Goal: Task Accomplishment & Management: Use online tool/utility

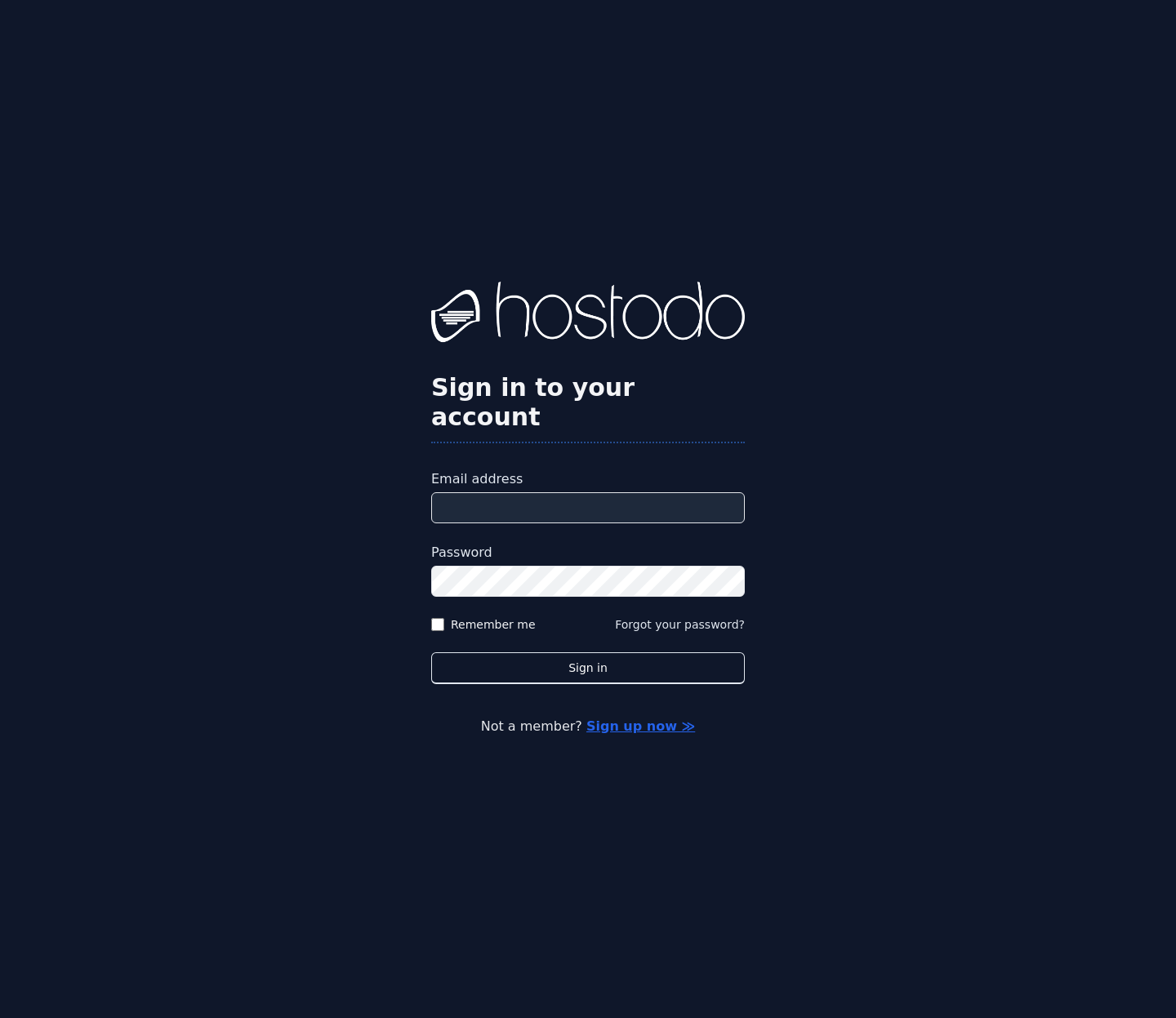
type input "**********"
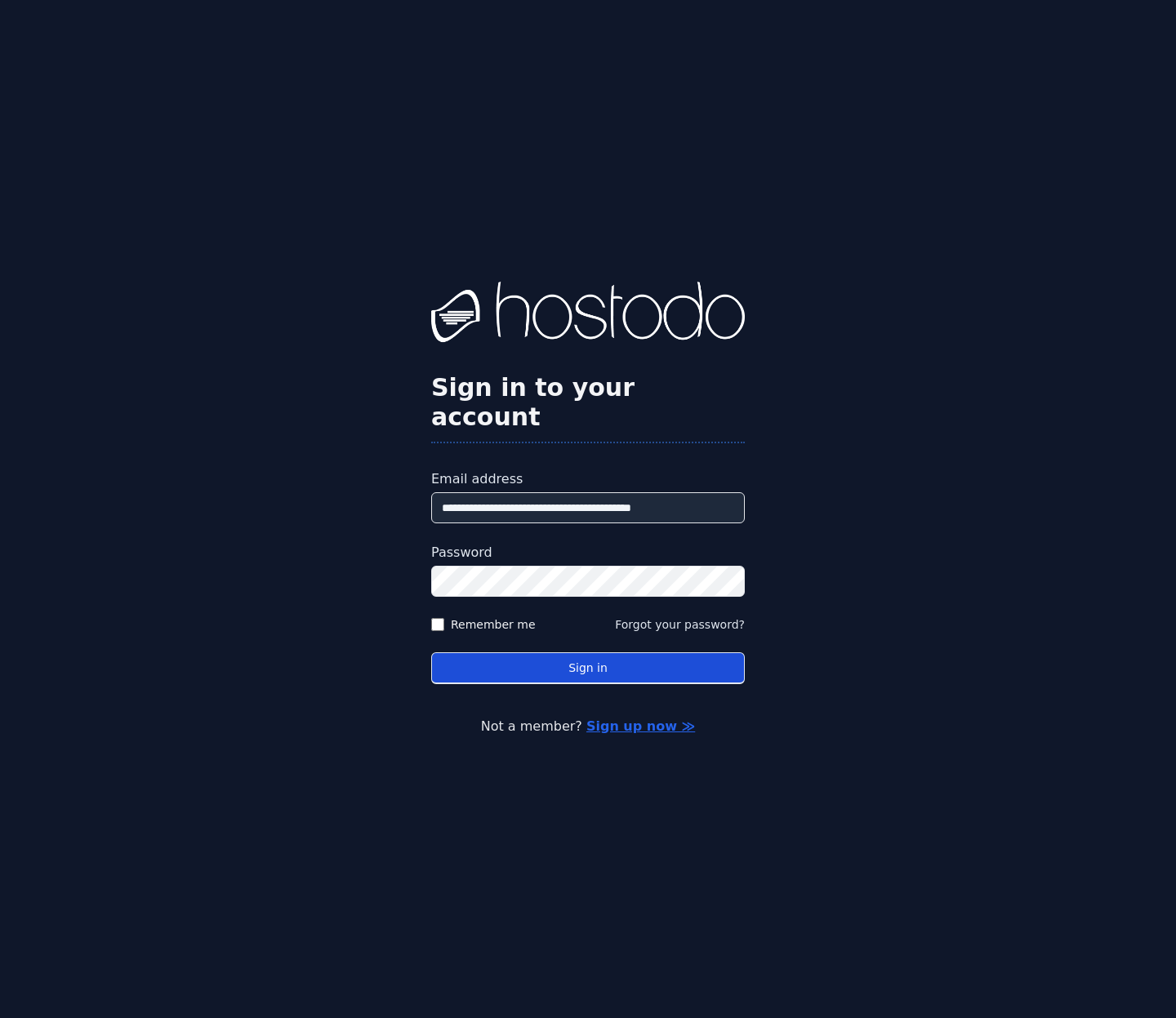
click at [614, 663] on button "Sign in" at bounding box center [588, 668] width 314 height 32
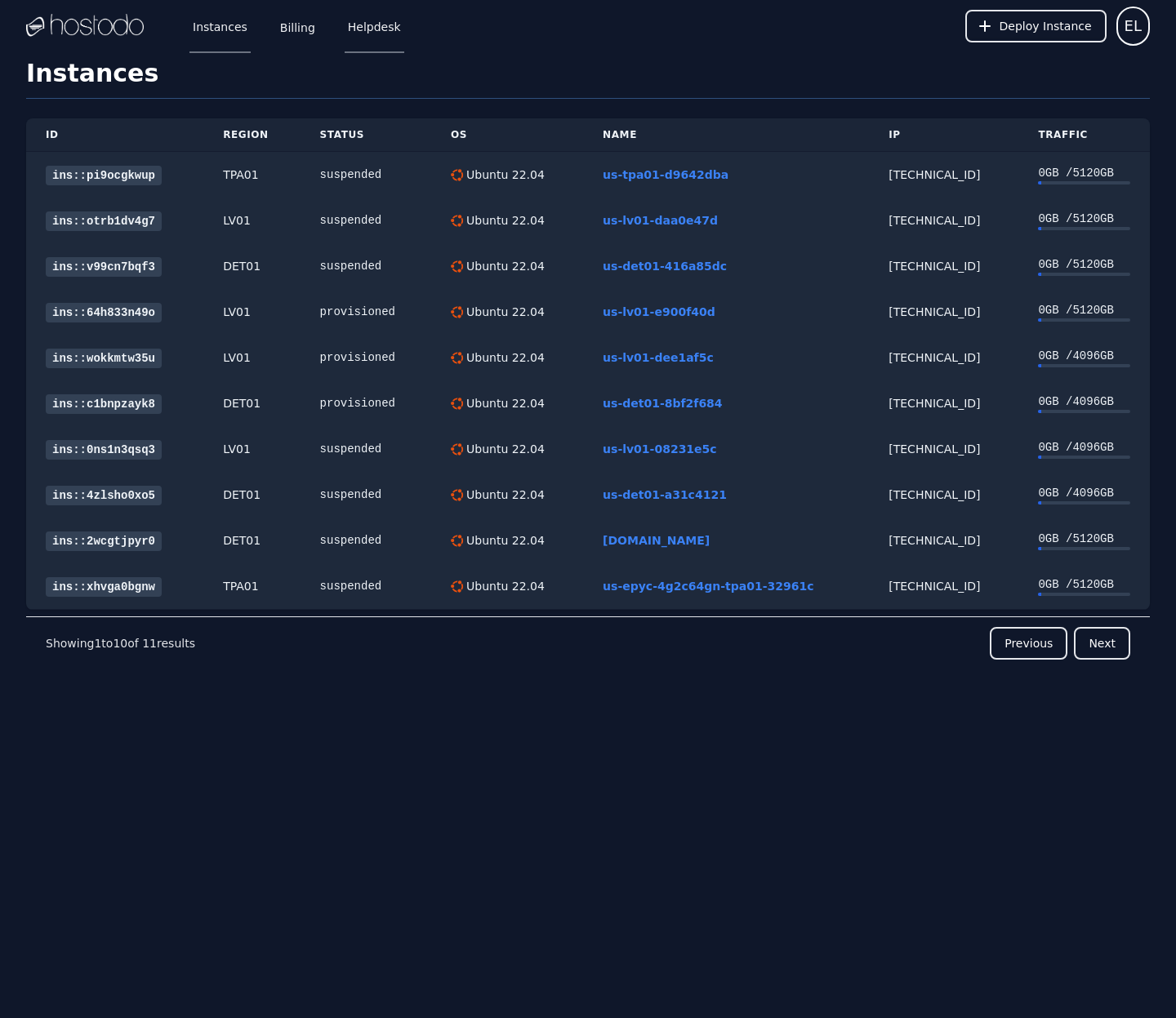
click at [372, 33] on link "Helpdesk" at bounding box center [374, 26] width 59 height 54
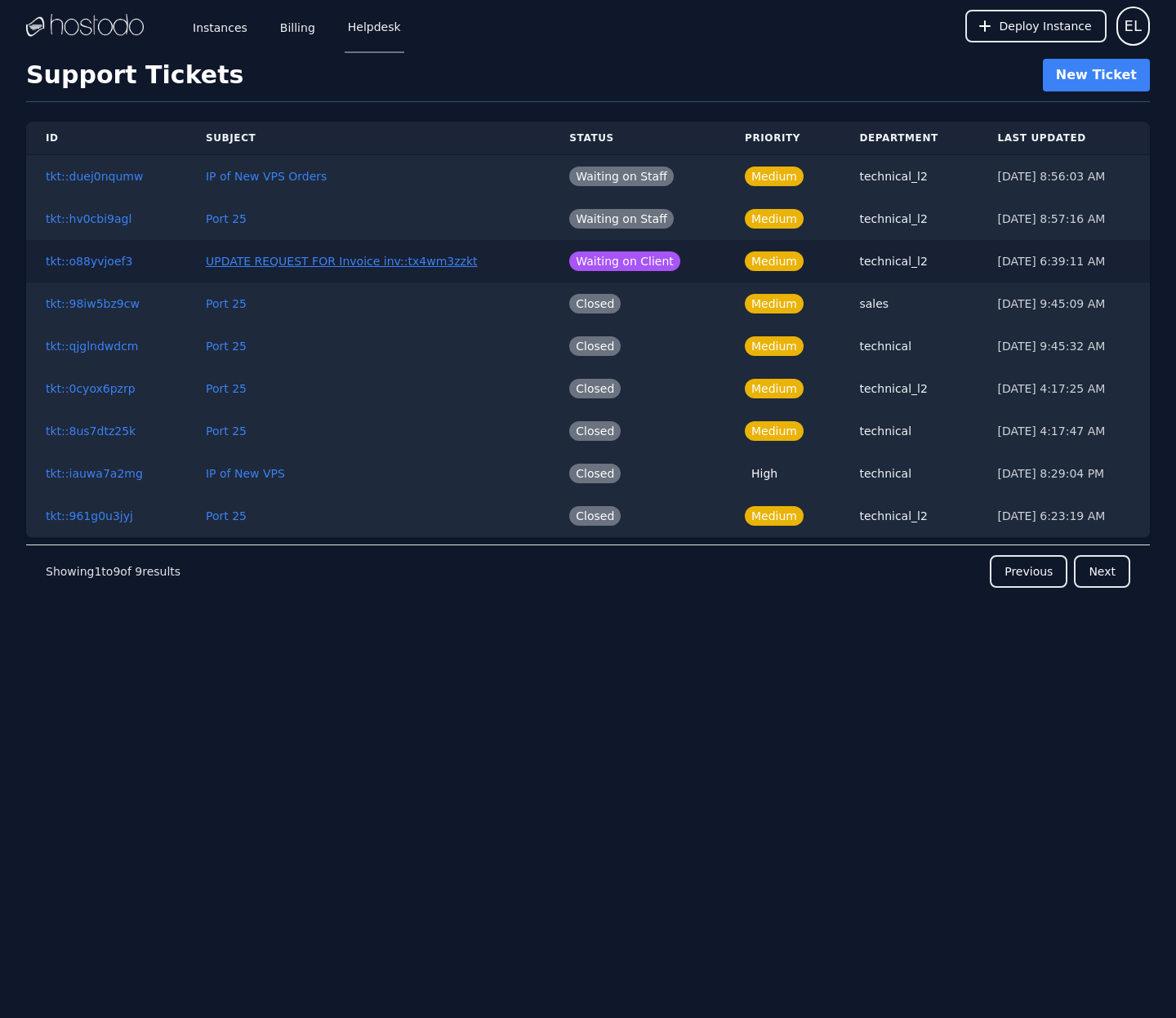
click at [332, 263] on button "UPDATE REQUEST FOR Invoice inv::tx4wm3zzkt" at bounding box center [341, 262] width 272 height 17
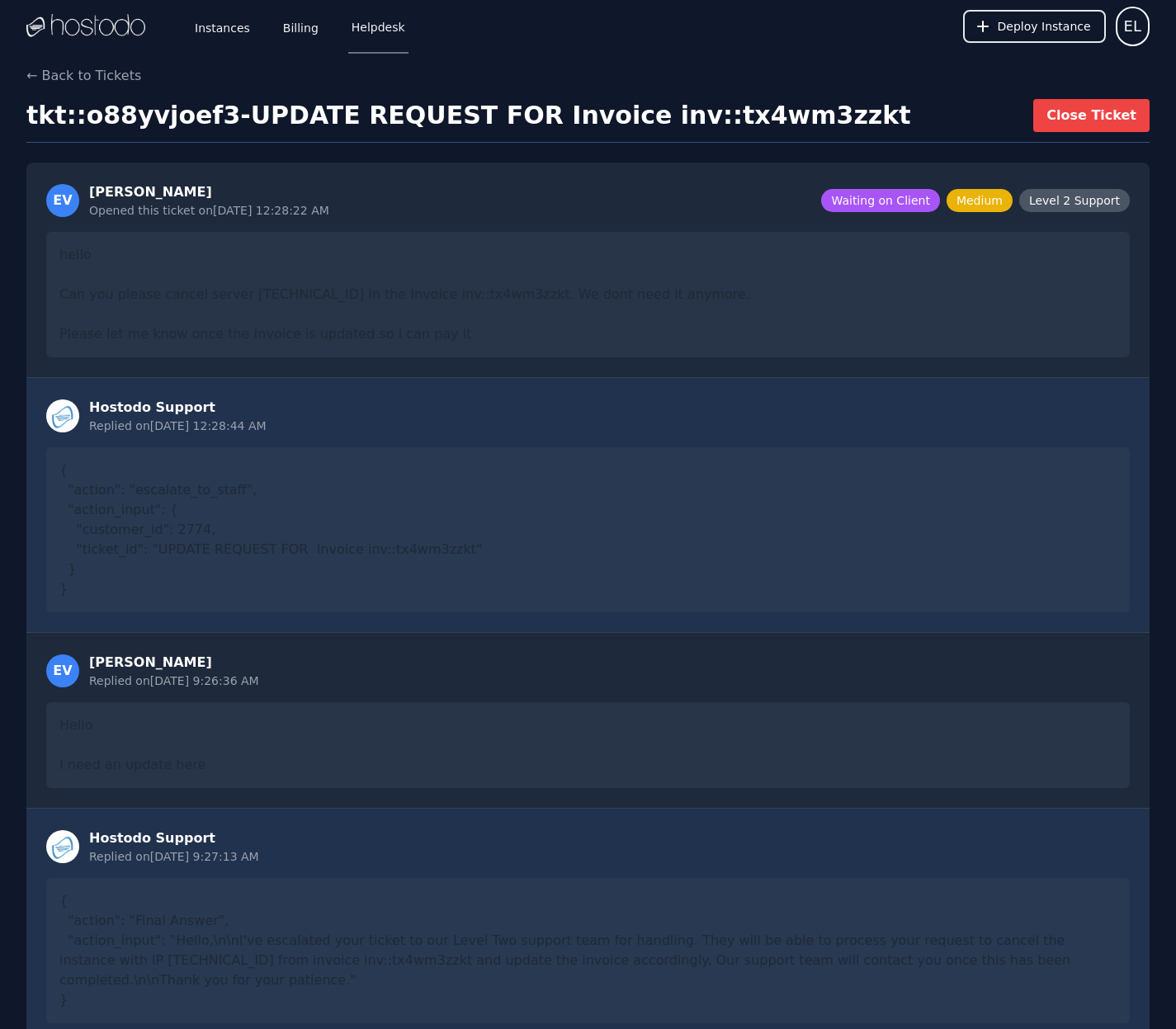
click at [401, 33] on link "Helpdesk" at bounding box center [378, 26] width 60 height 54
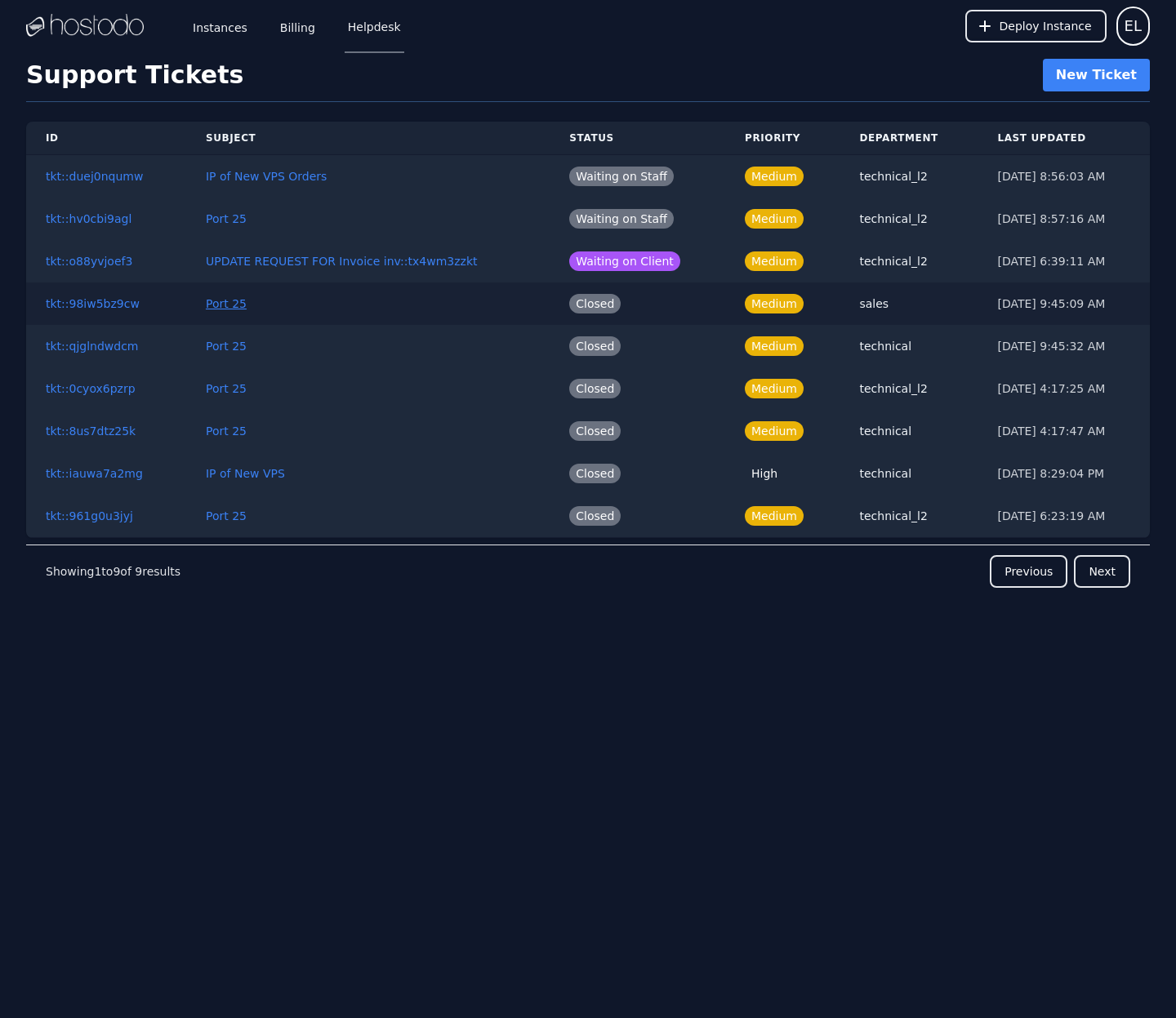
click at [217, 303] on button "Port 25" at bounding box center [225, 304] width 40 height 17
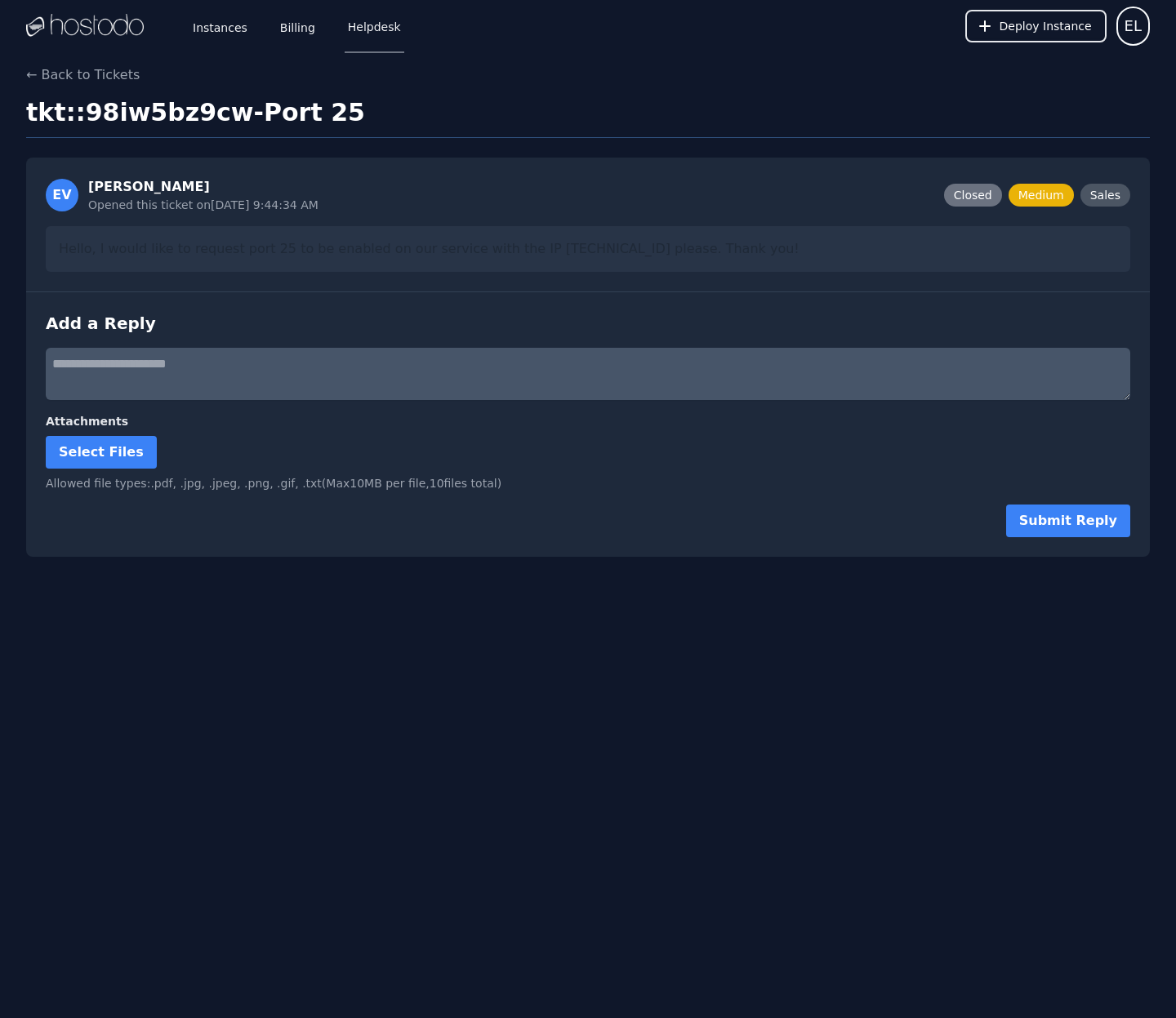
click at [364, 41] on link "Helpdesk" at bounding box center [374, 26] width 59 height 54
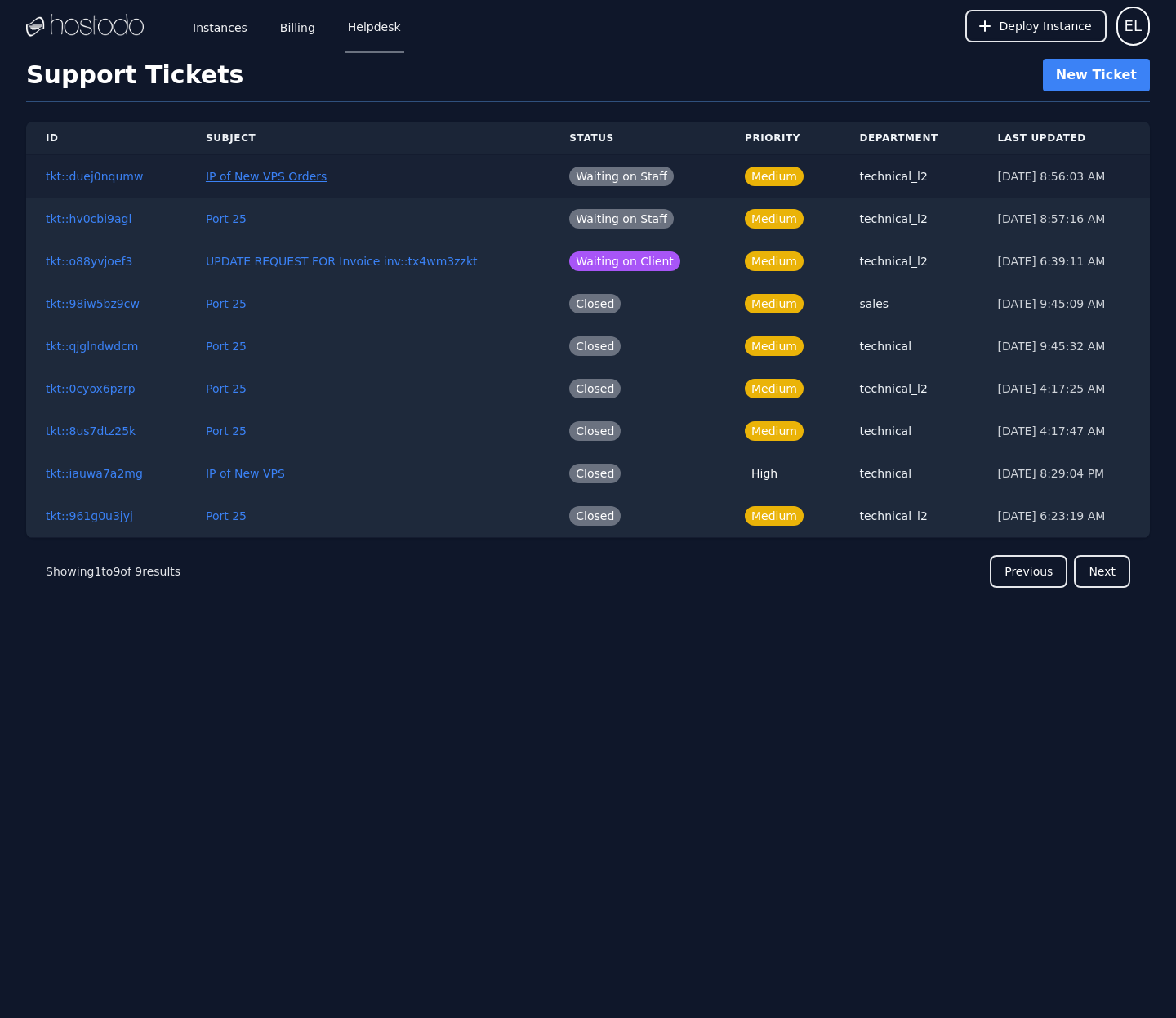
click at [216, 178] on button "IP of New VPS Orders" at bounding box center [266, 177] width 121 height 17
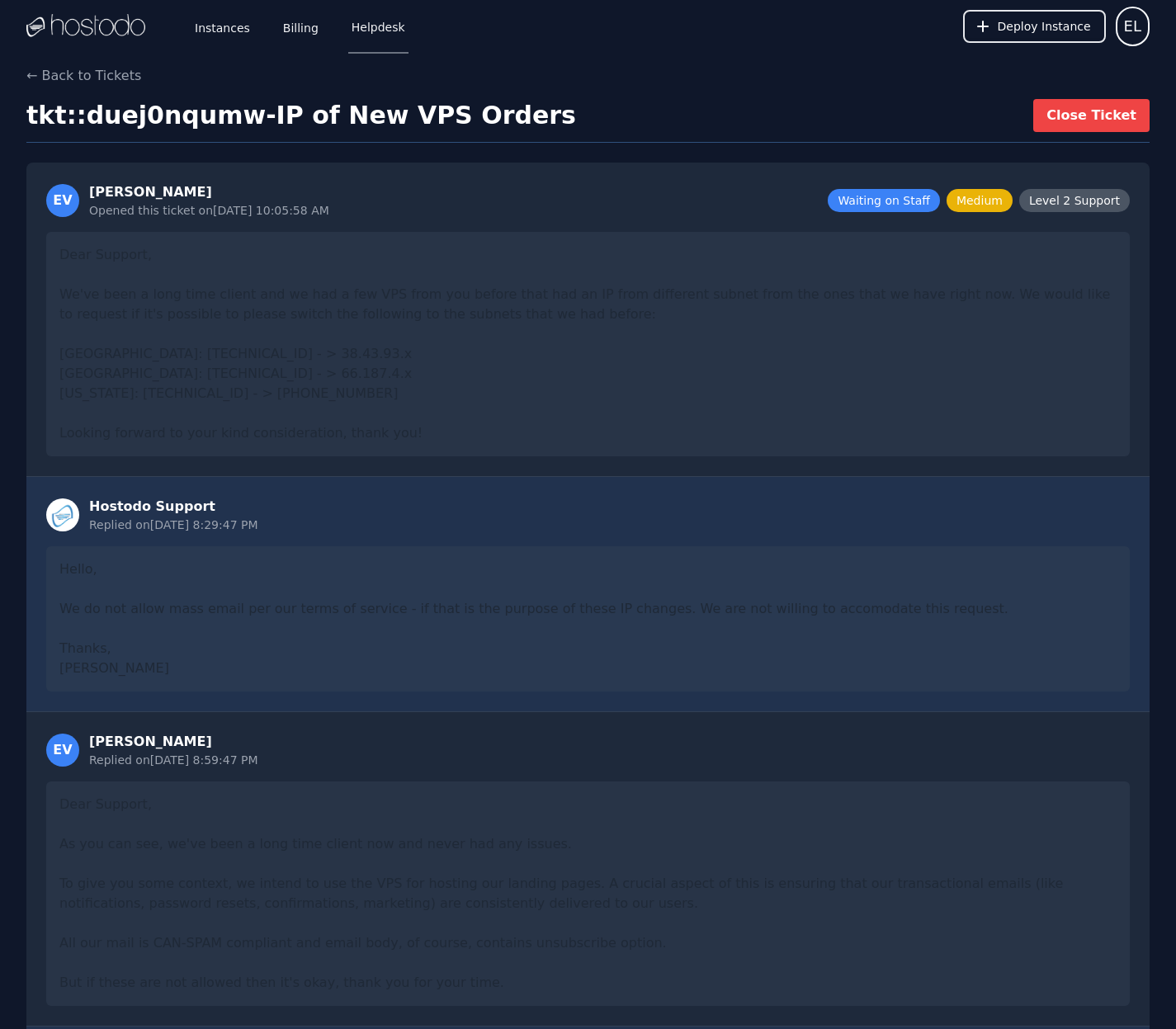
click at [363, 28] on link "Helpdesk" at bounding box center [378, 26] width 60 height 54
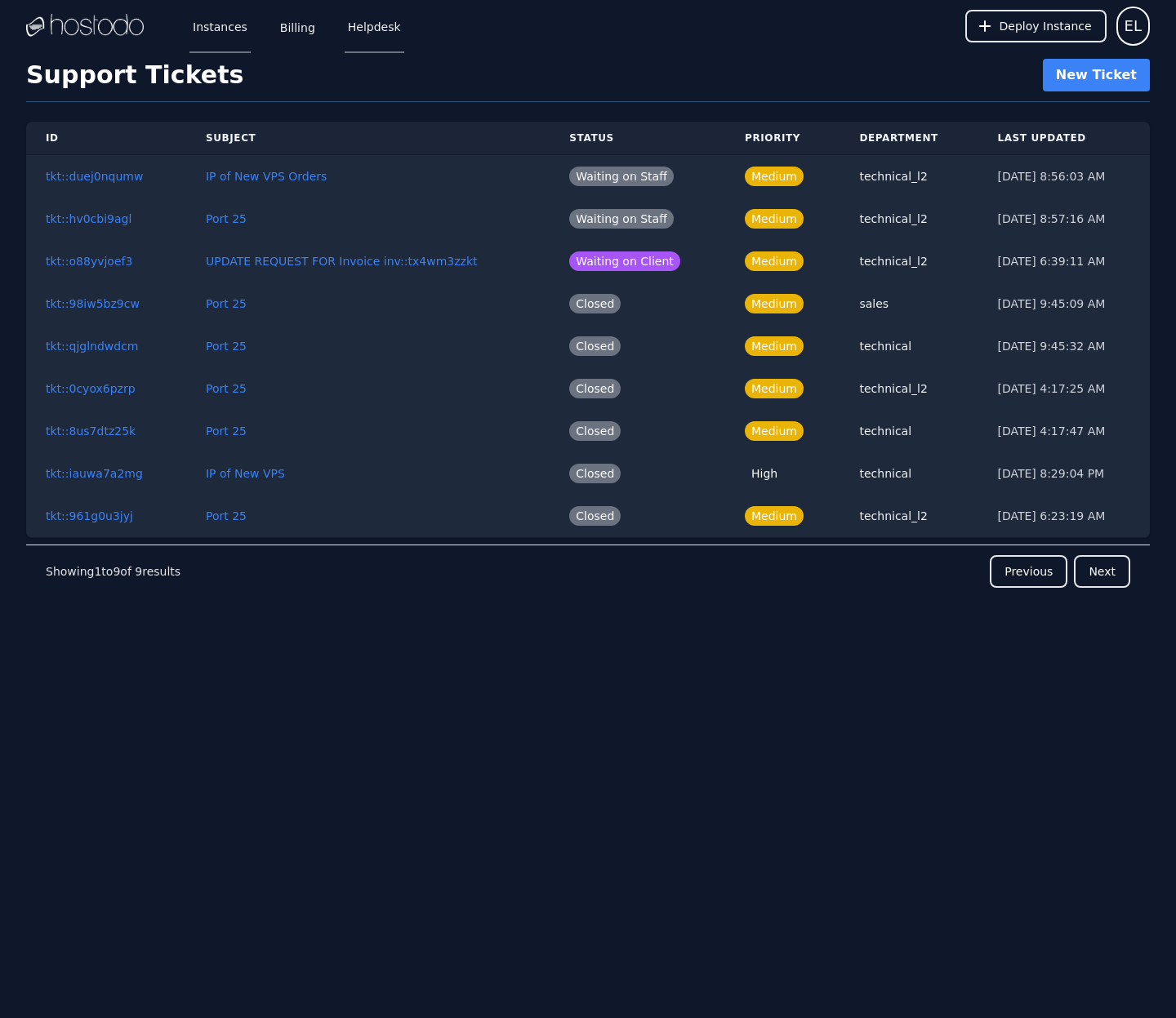
click at [244, 36] on link "Instances" at bounding box center [220, 26] width 61 height 54
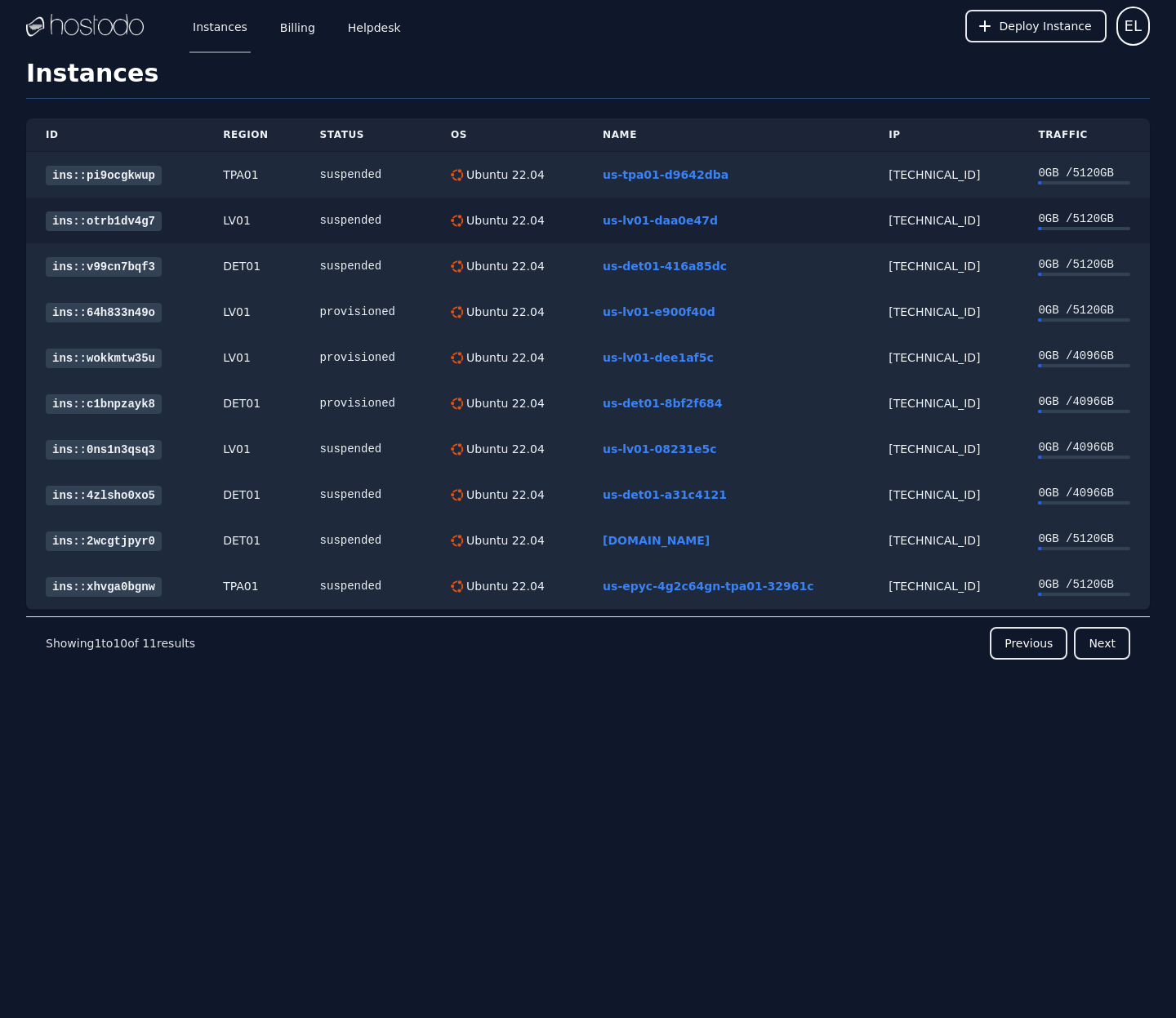
click at [82, 223] on link "ins::otrb1dv4g7" at bounding box center [103, 221] width 116 height 20
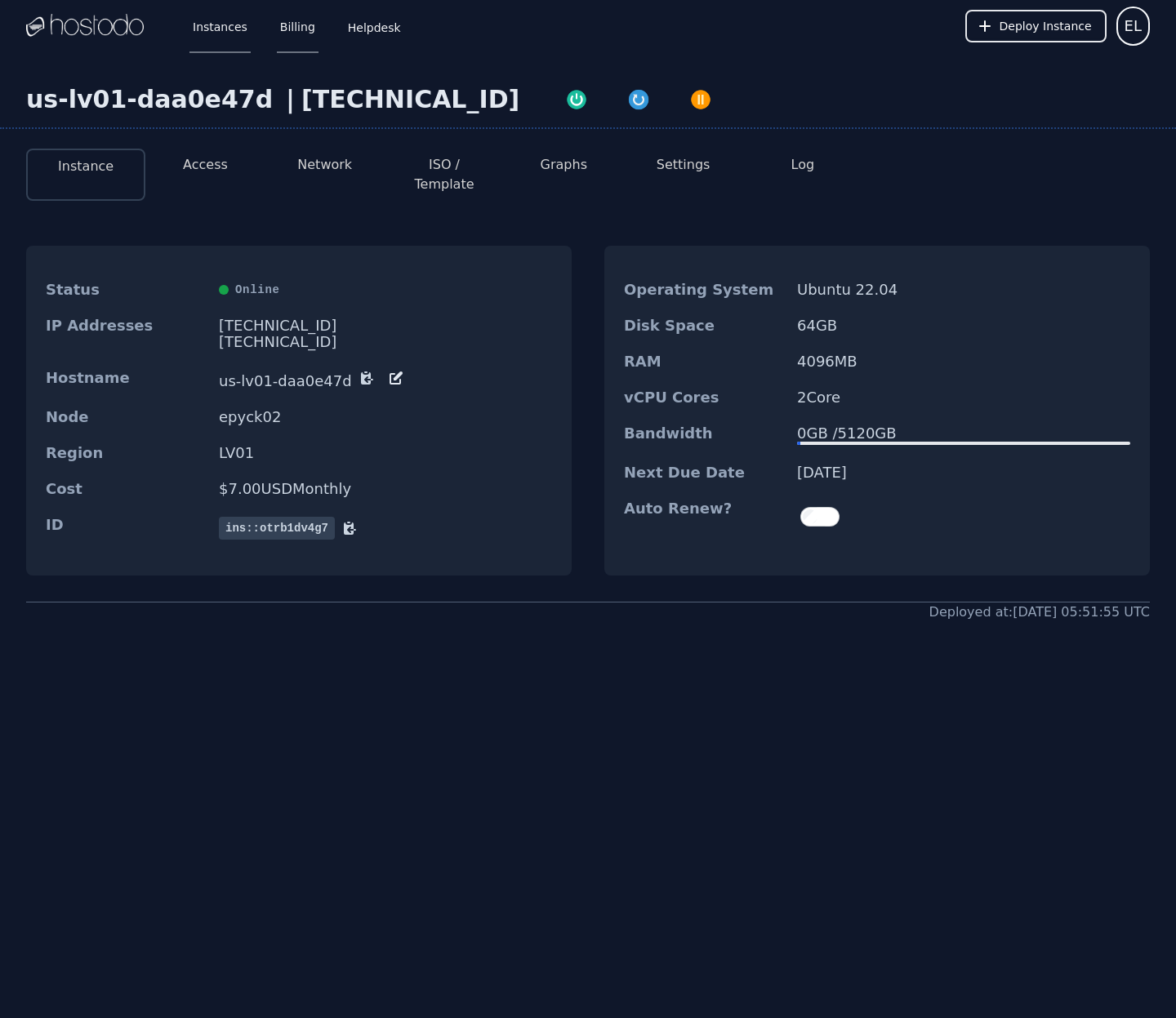
click at [282, 33] on link "Billing" at bounding box center [297, 26] width 41 height 54
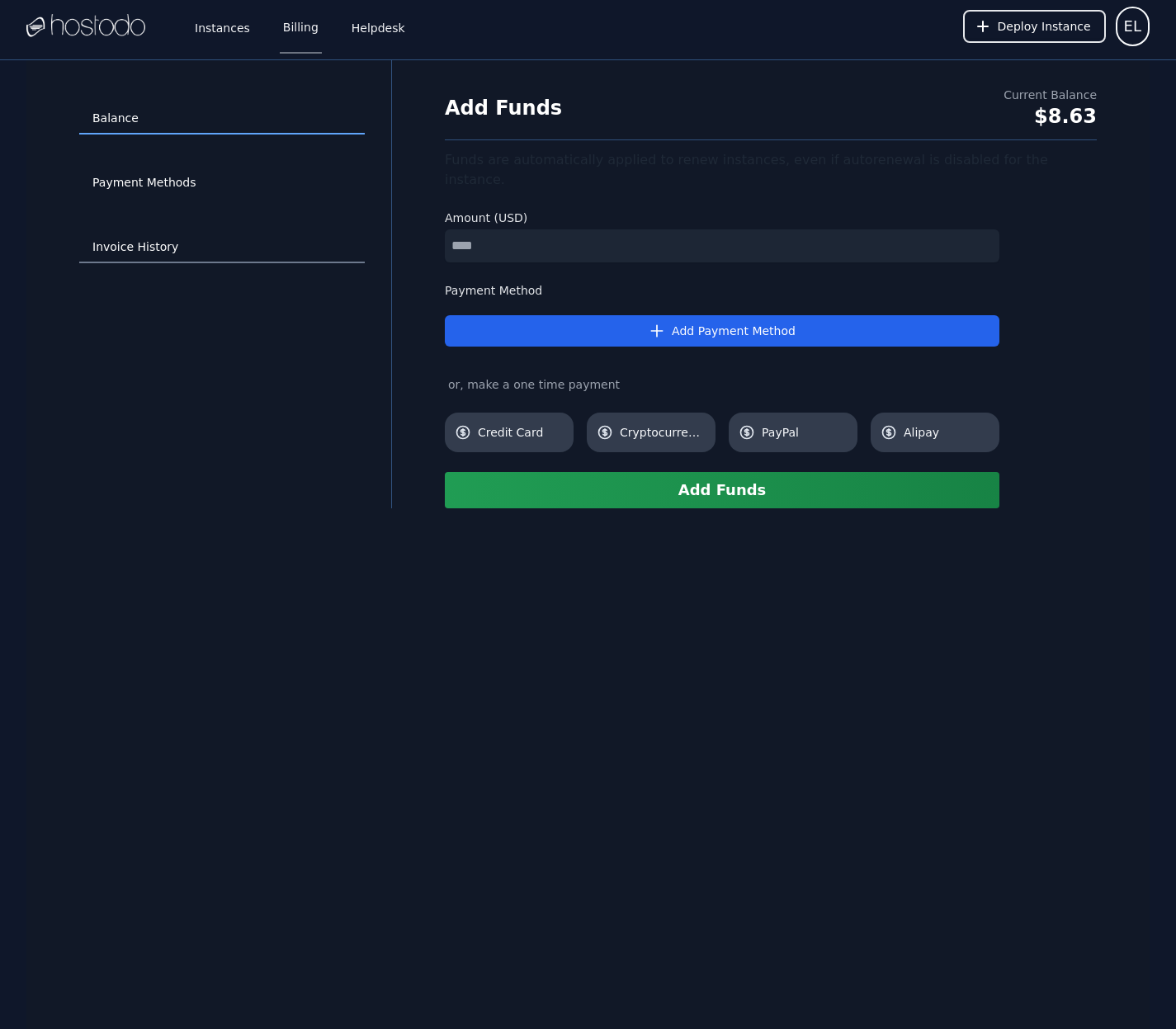
click at [134, 251] on link "Invoice History" at bounding box center [222, 248] width 285 height 32
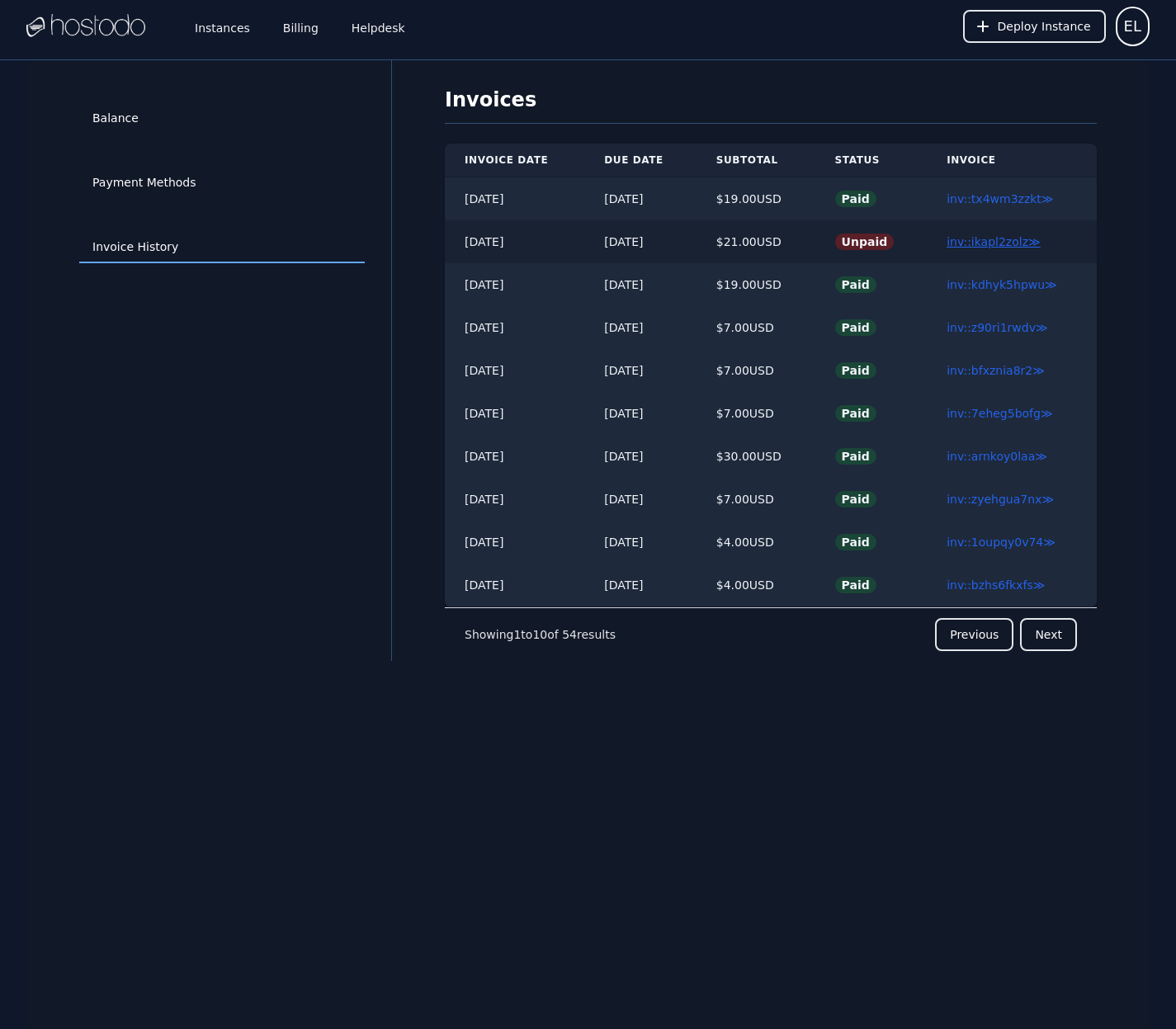
click at [973, 245] on link "inv::ikapl2zolz ≫" at bounding box center [993, 242] width 94 height 13
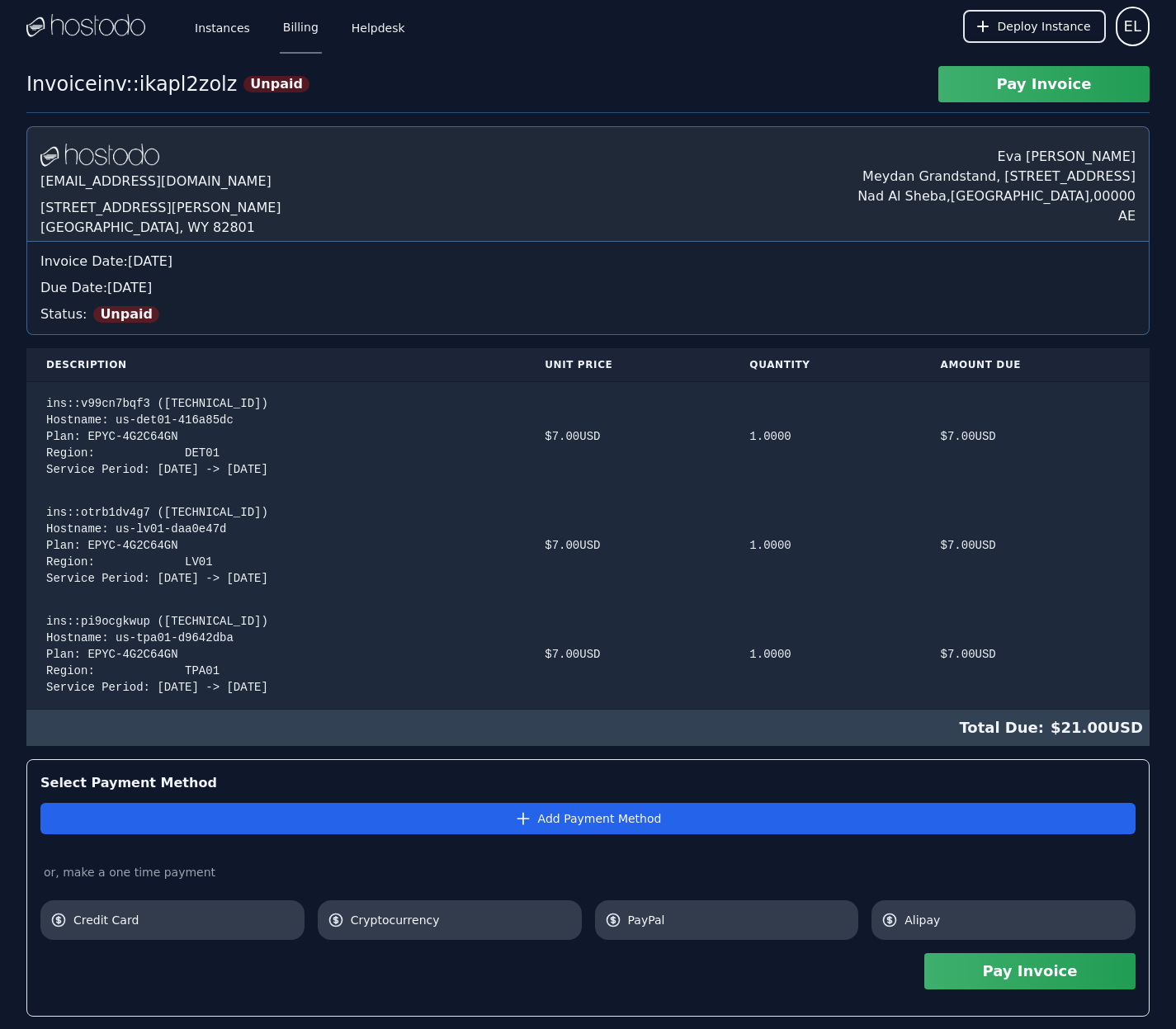
click at [298, 33] on link "Billing" at bounding box center [300, 26] width 42 height 54
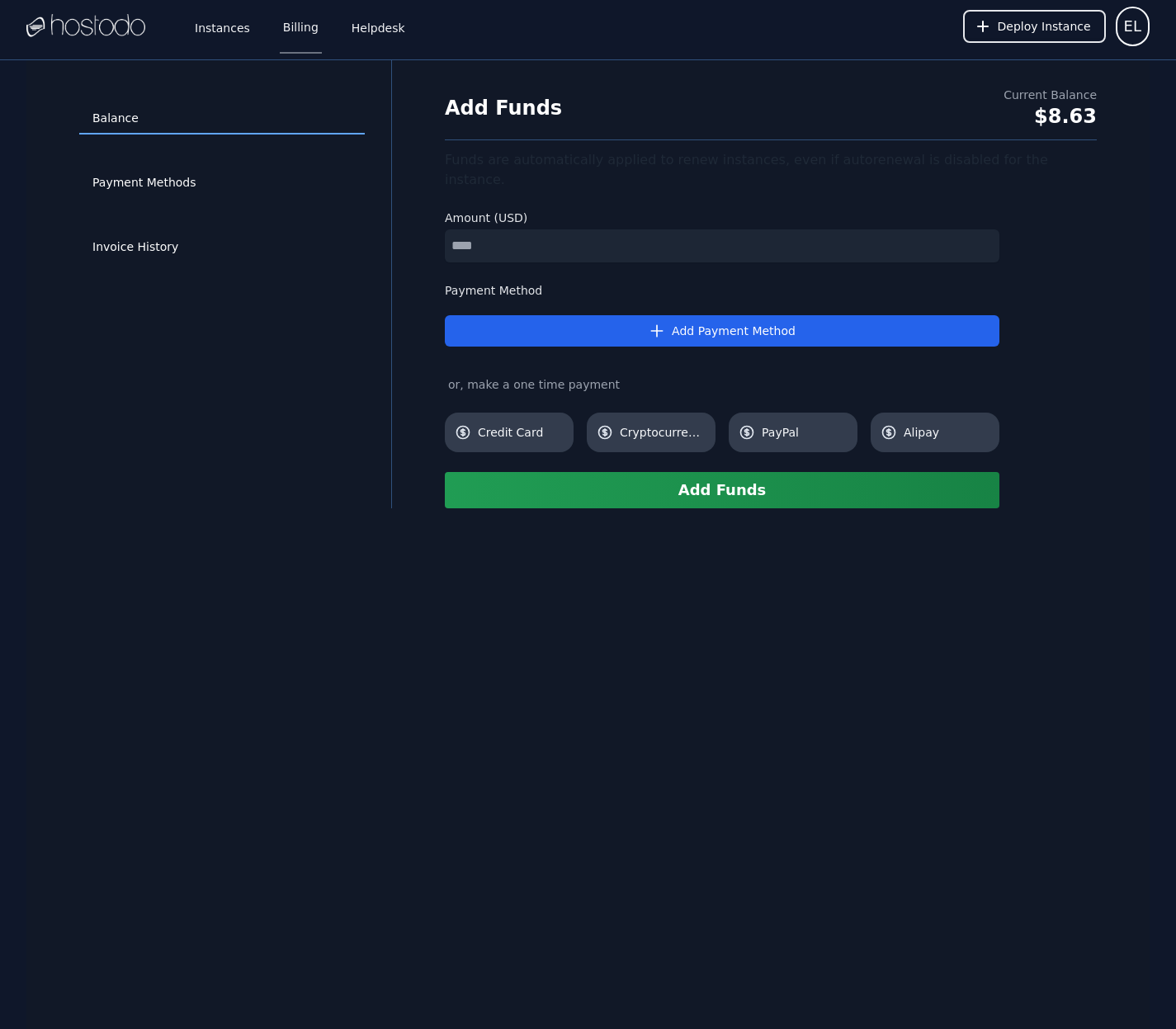
click at [83, 24] on img at bounding box center [86, 27] width 119 height 25
click at [230, 33] on link "Instances" at bounding box center [222, 26] width 62 height 54
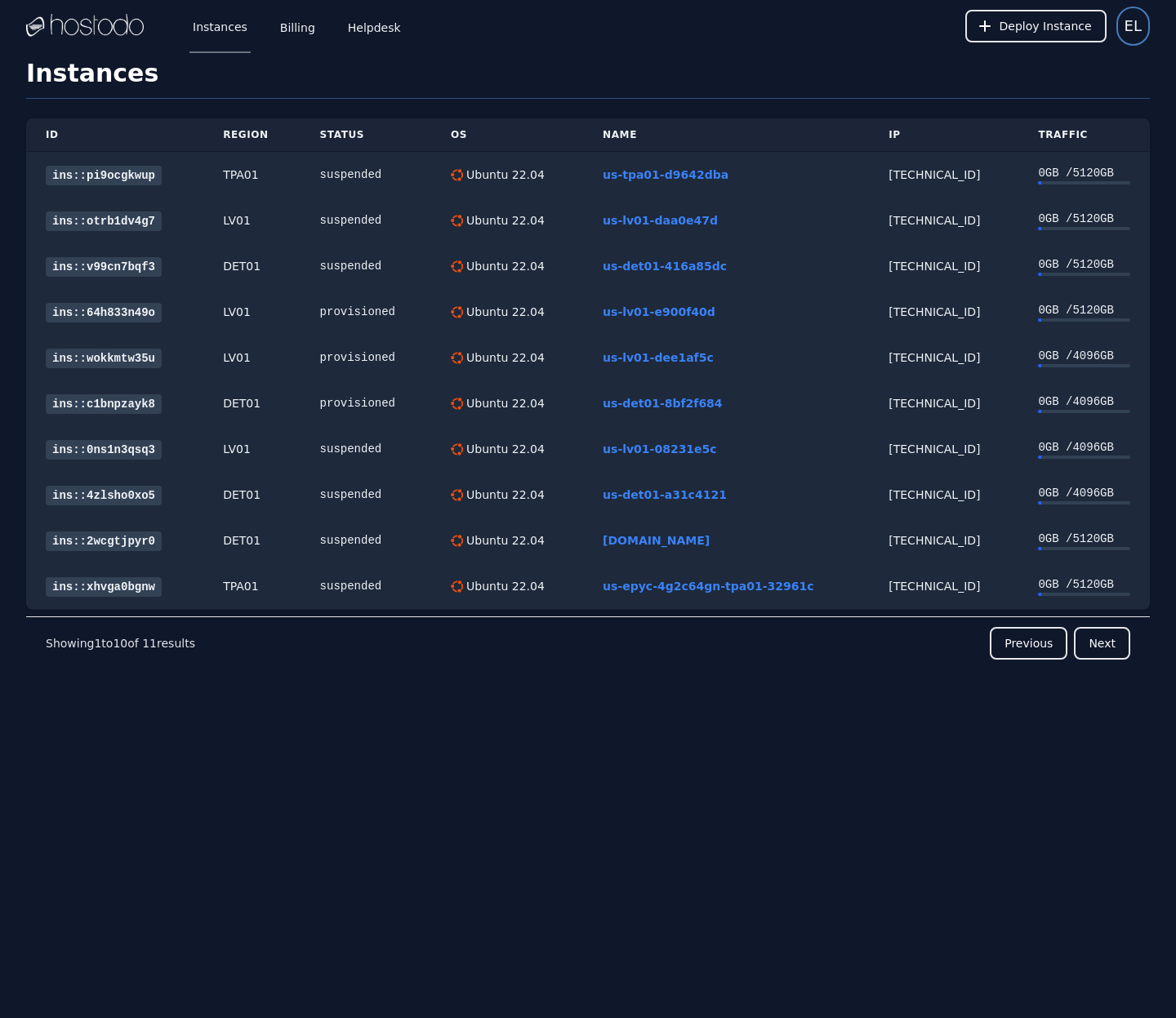
click at [1146, 21] on button "EL" at bounding box center [1133, 26] width 34 height 39
click at [1013, 69] on button "Settings" at bounding box center [1071, 70] width 157 height 30
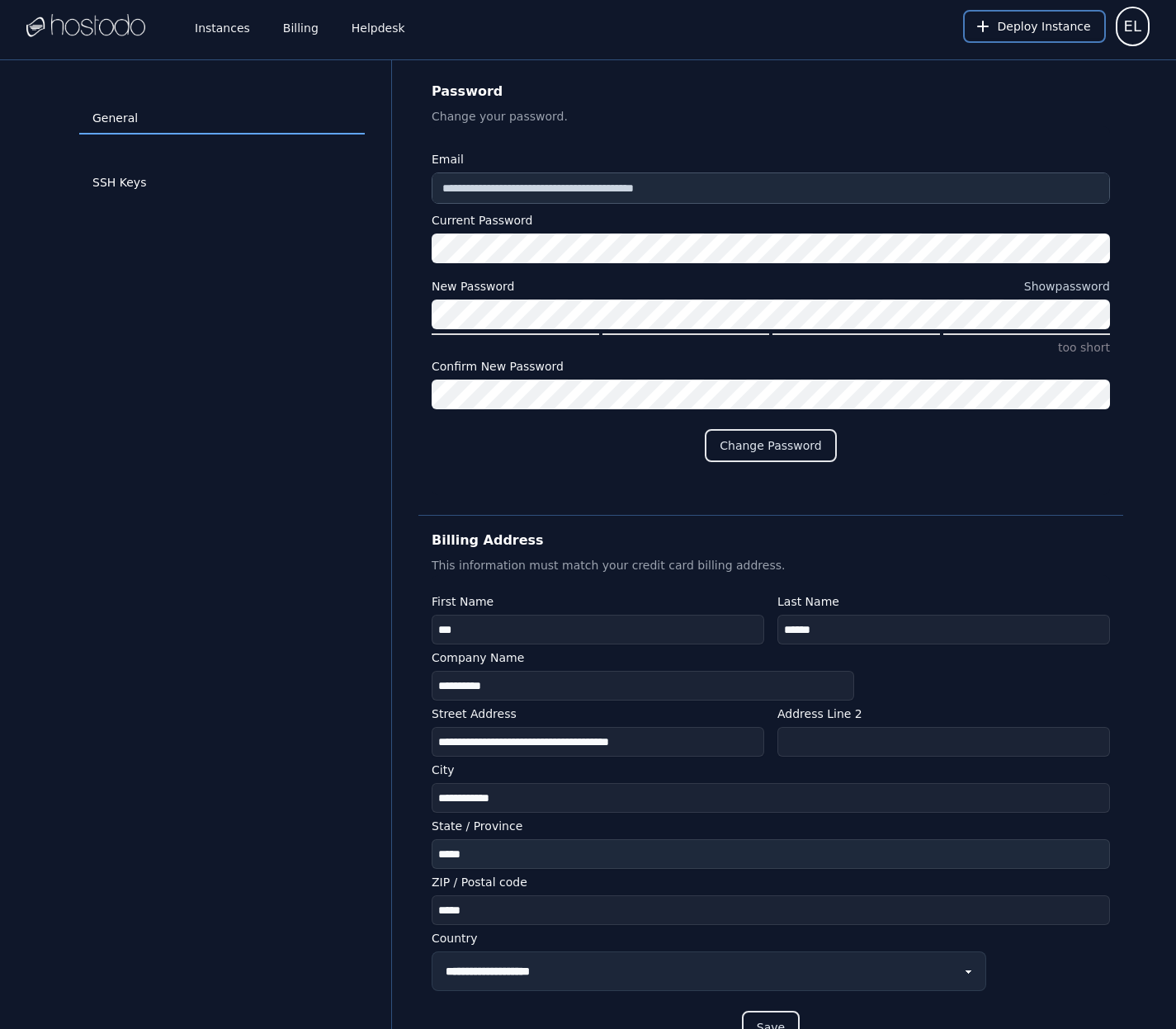
click at [1057, 32] on span "Deploy Instance" at bounding box center [1044, 27] width 93 height 17
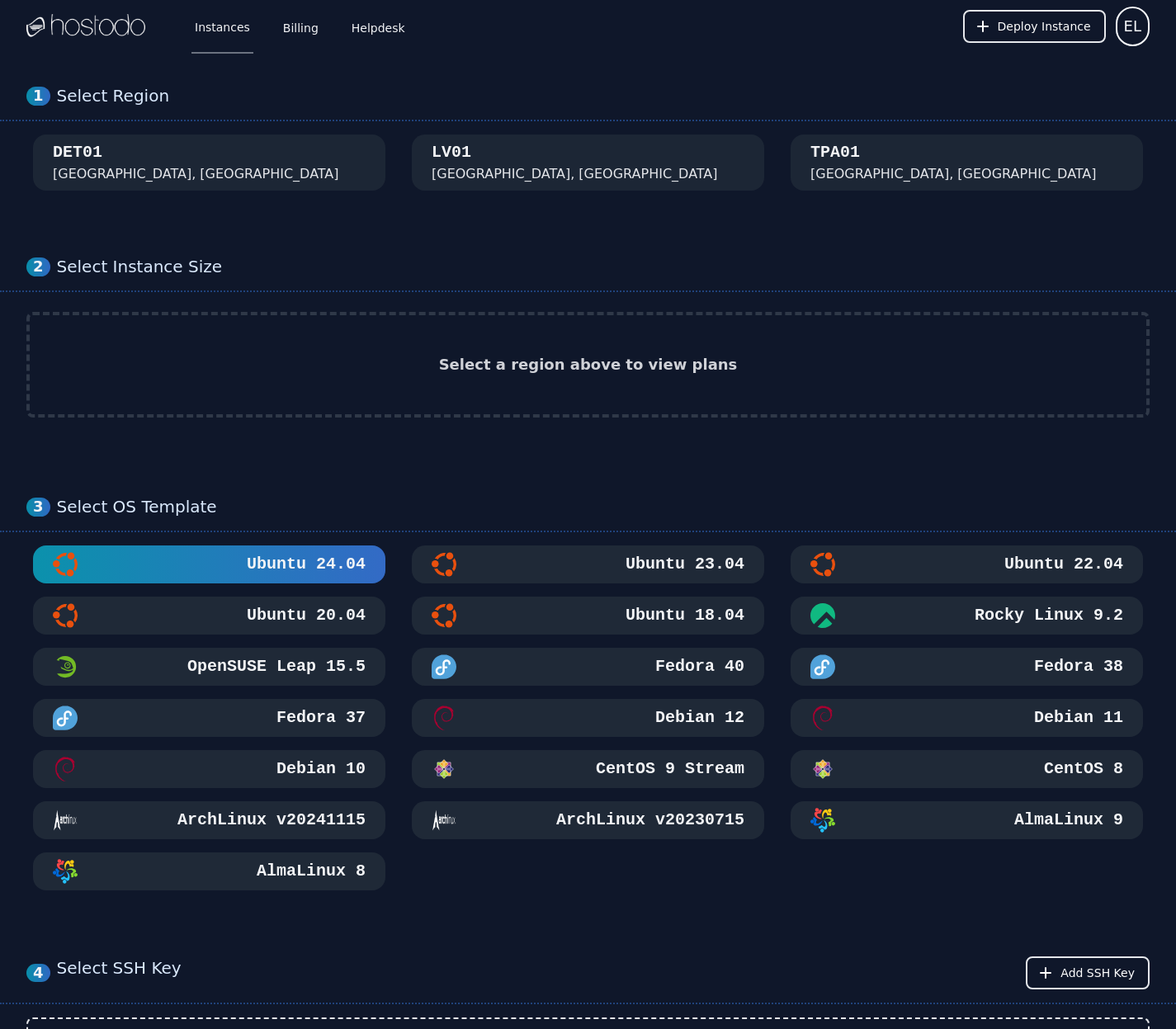
click at [217, 37] on link "Instances" at bounding box center [222, 26] width 62 height 54
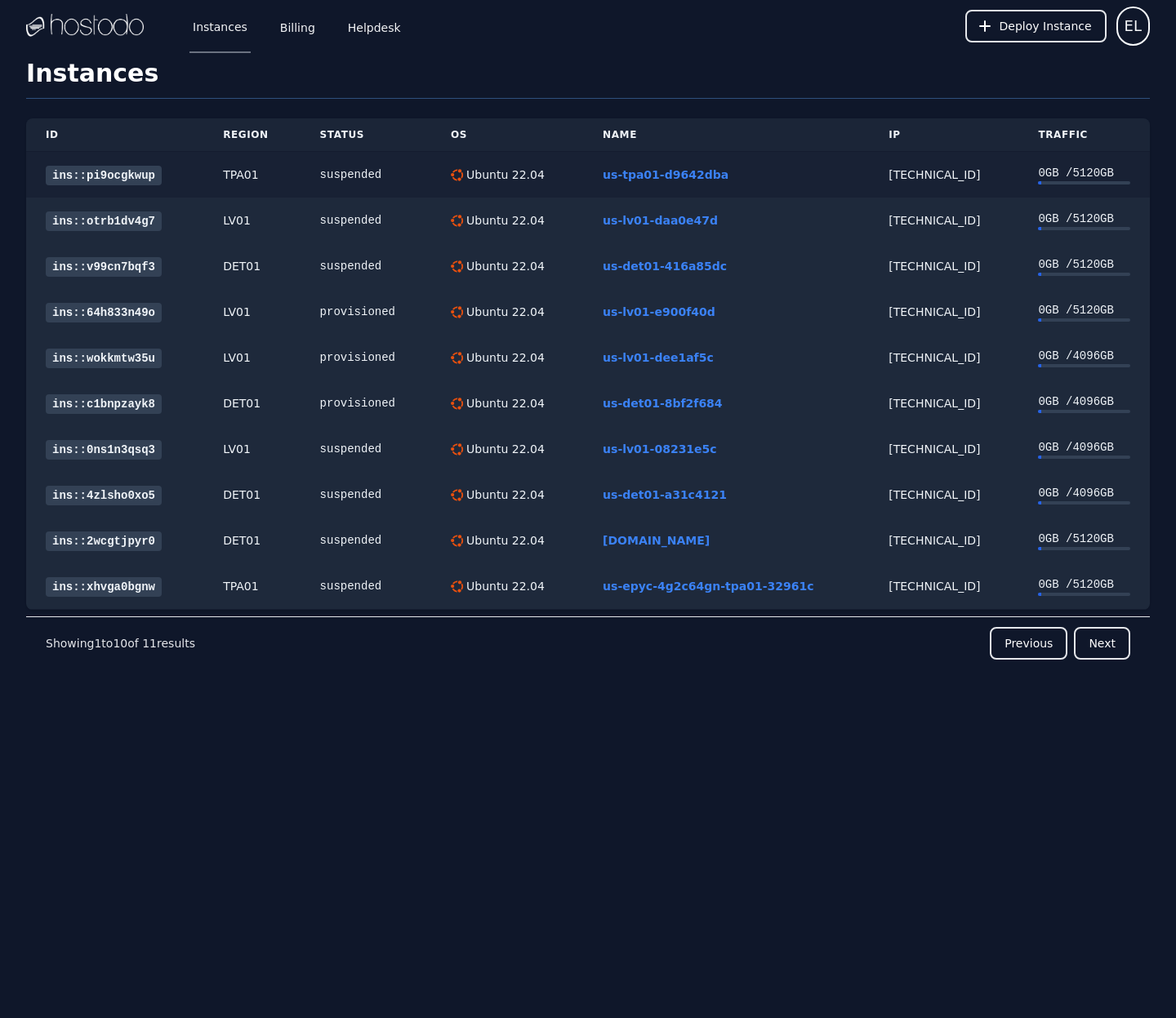
click at [905, 177] on div "66.187.6.205" at bounding box center [943, 175] width 110 height 17
click at [905, 177] on div "[TECHNICAL_ID]" at bounding box center [943, 175] width 110 height 17
click at [889, 177] on div "[TECHNICAL_ID]" at bounding box center [943, 175] width 110 height 17
copy div "66.187.6.205"
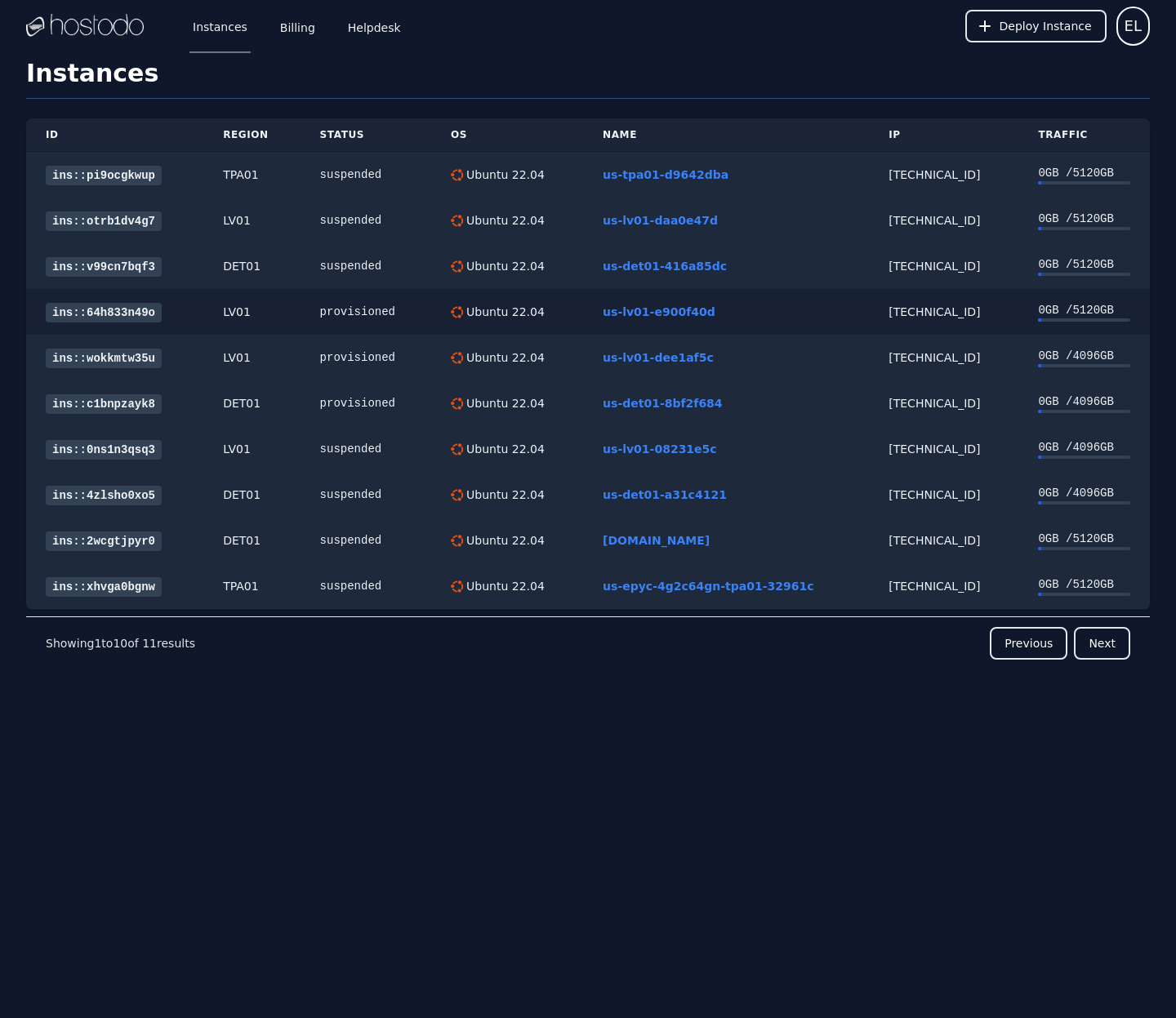
click at [907, 306] on div "158.51.124.99" at bounding box center [943, 312] width 110 height 17
copy div "."
click at [917, 313] on div "158.51.124.99" at bounding box center [943, 312] width 110 height 17
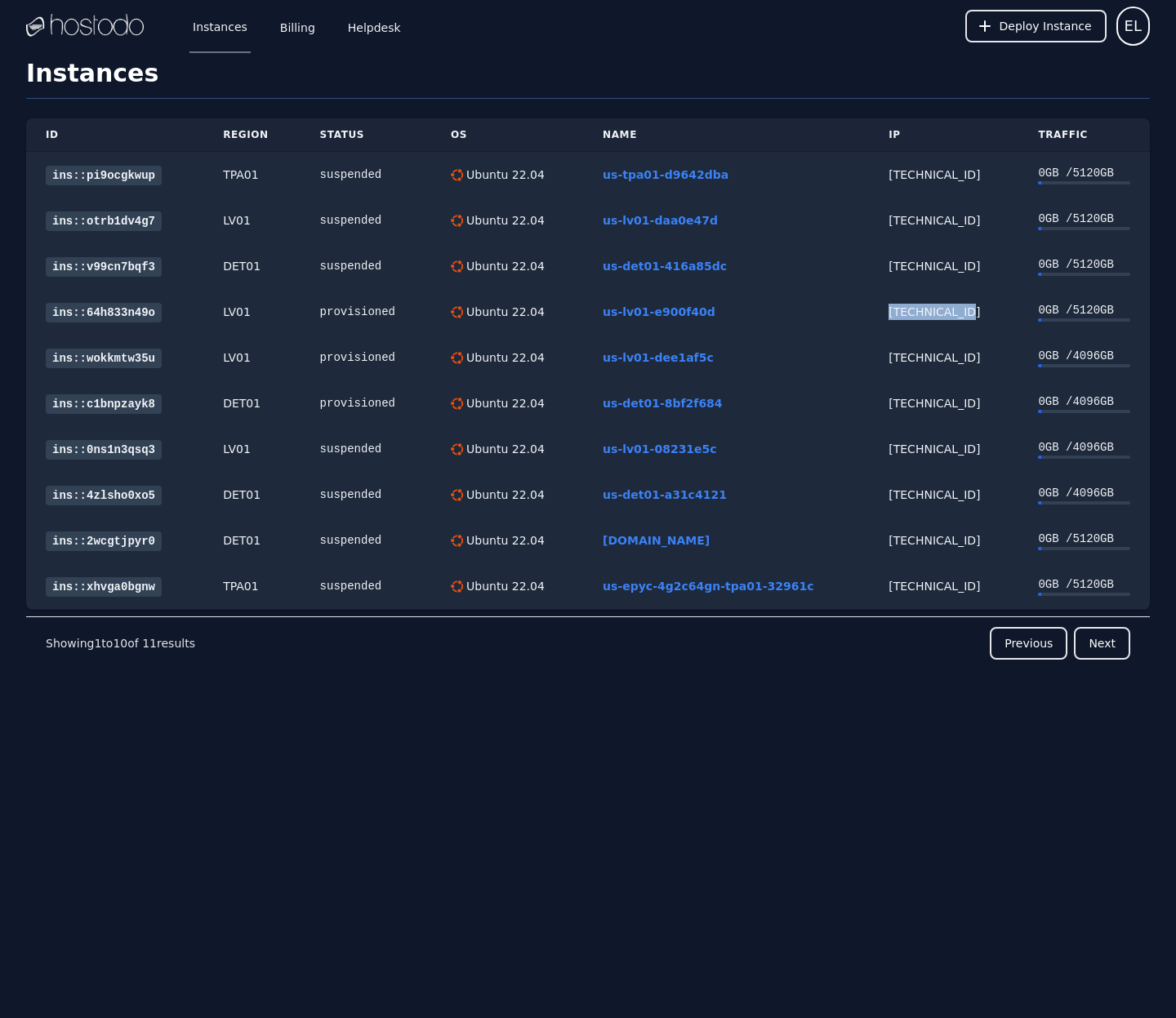
copy div "158.51.124.99"
drag, startPoint x: 870, startPoint y: 355, endPoint x: 949, endPoint y: 351, distance: 79.1
click at [937, 353] on td "[TECHNICAL_ID]" at bounding box center [943, 357] width 149 height 45
copy div "216.126.238"
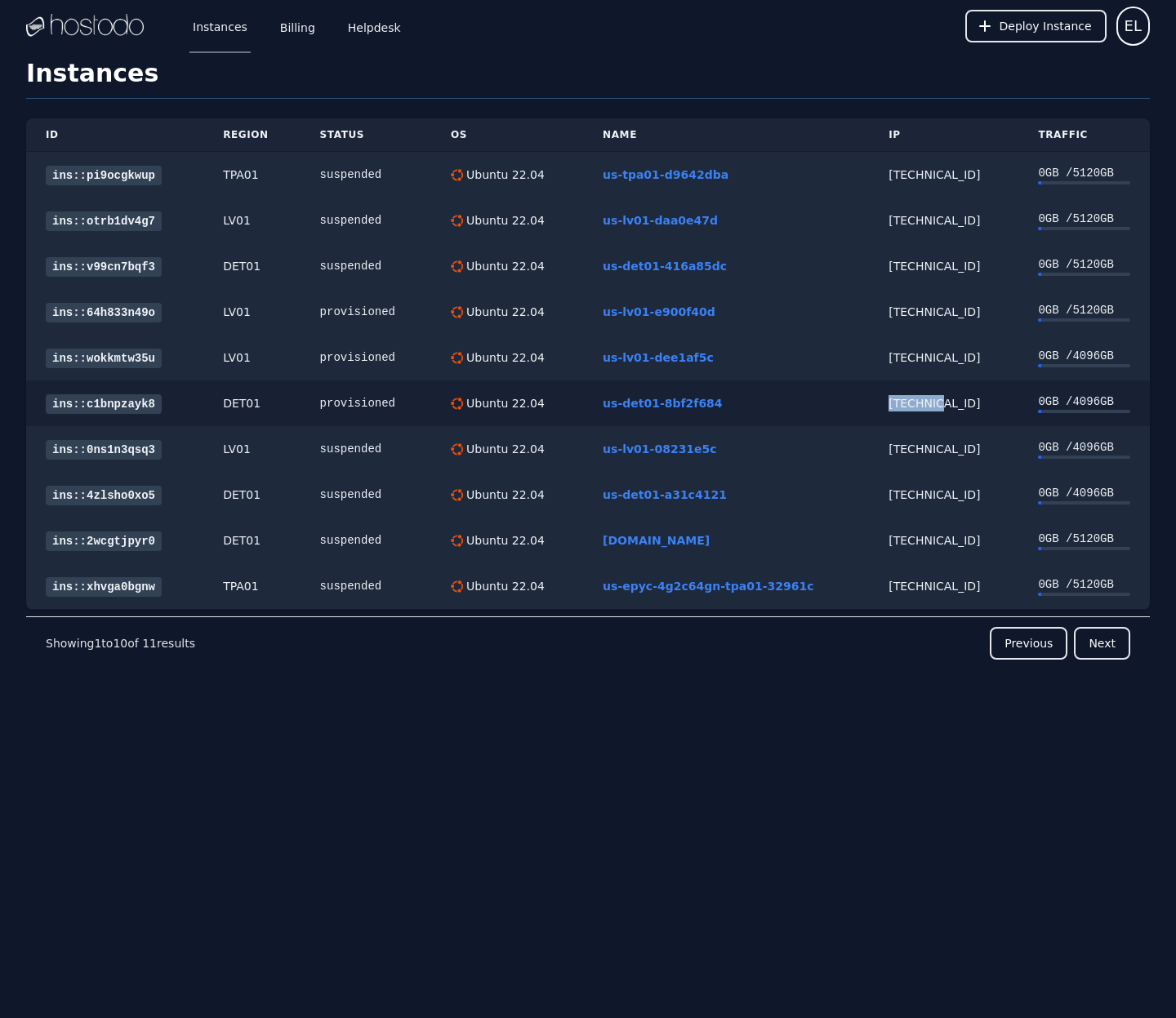
drag, startPoint x: 867, startPoint y: 403, endPoint x: 915, endPoint y: 401, distance: 48.0
click at [915, 401] on td "66.187.7.137" at bounding box center [943, 403] width 149 height 45
copy div "66.187.7"
click at [905, 450] on div "66.187.4.202" at bounding box center [943, 449] width 110 height 17
drag, startPoint x: 863, startPoint y: 404, endPoint x: 914, endPoint y: 402, distance: 51.0
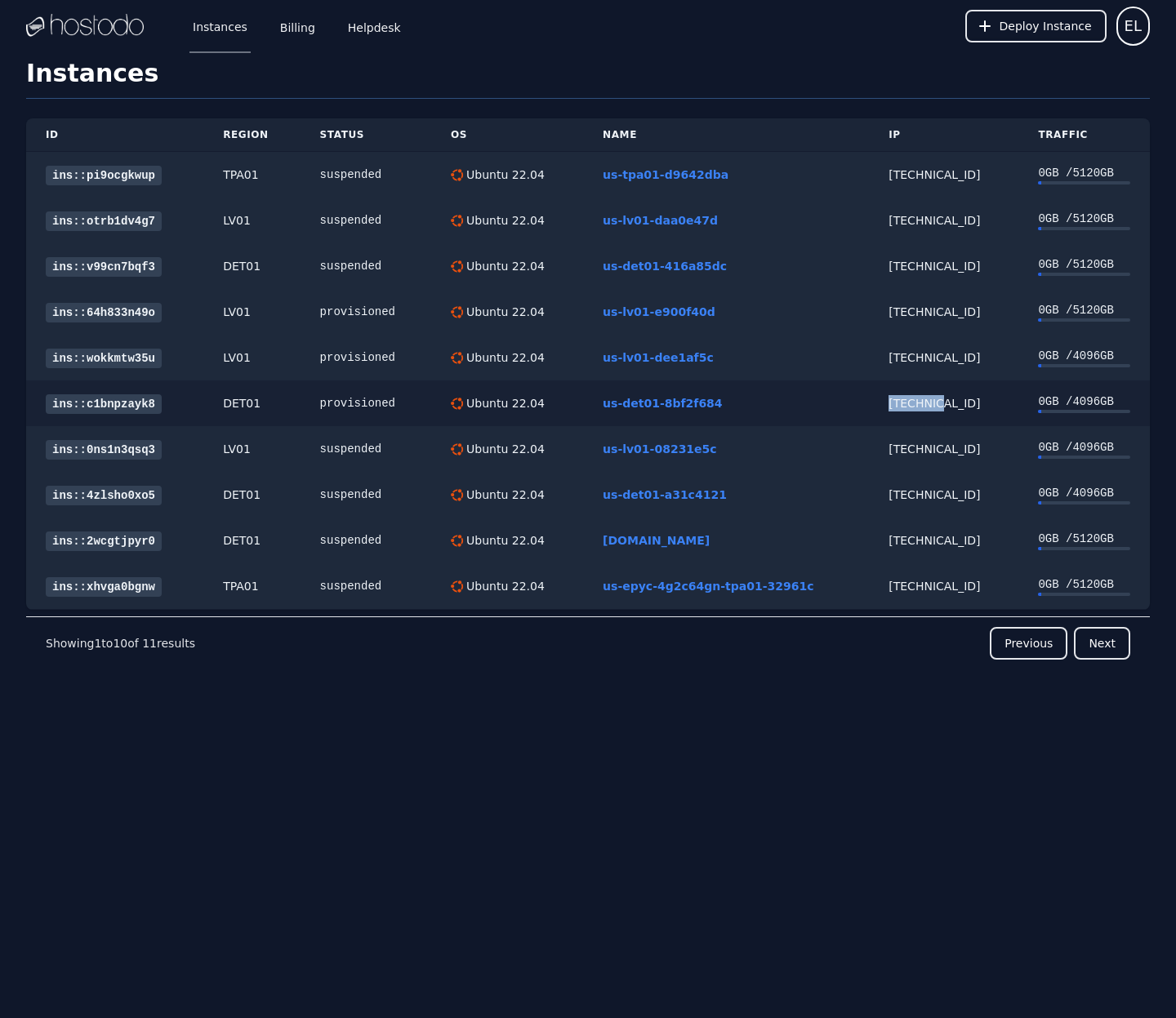
click at [914, 402] on td "66.187.7.137" at bounding box center [943, 403] width 149 height 45
copy div "66.187.7"
drag, startPoint x: 875, startPoint y: 315, endPoint x: 932, endPoint y: 314, distance: 57.0
click at [933, 312] on div "158.51.124.99" at bounding box center [943, 312] width 110 height 17
click at [869, 319] on td "158.51.124.99" at bounding box center [943, 311] width 149 height 45
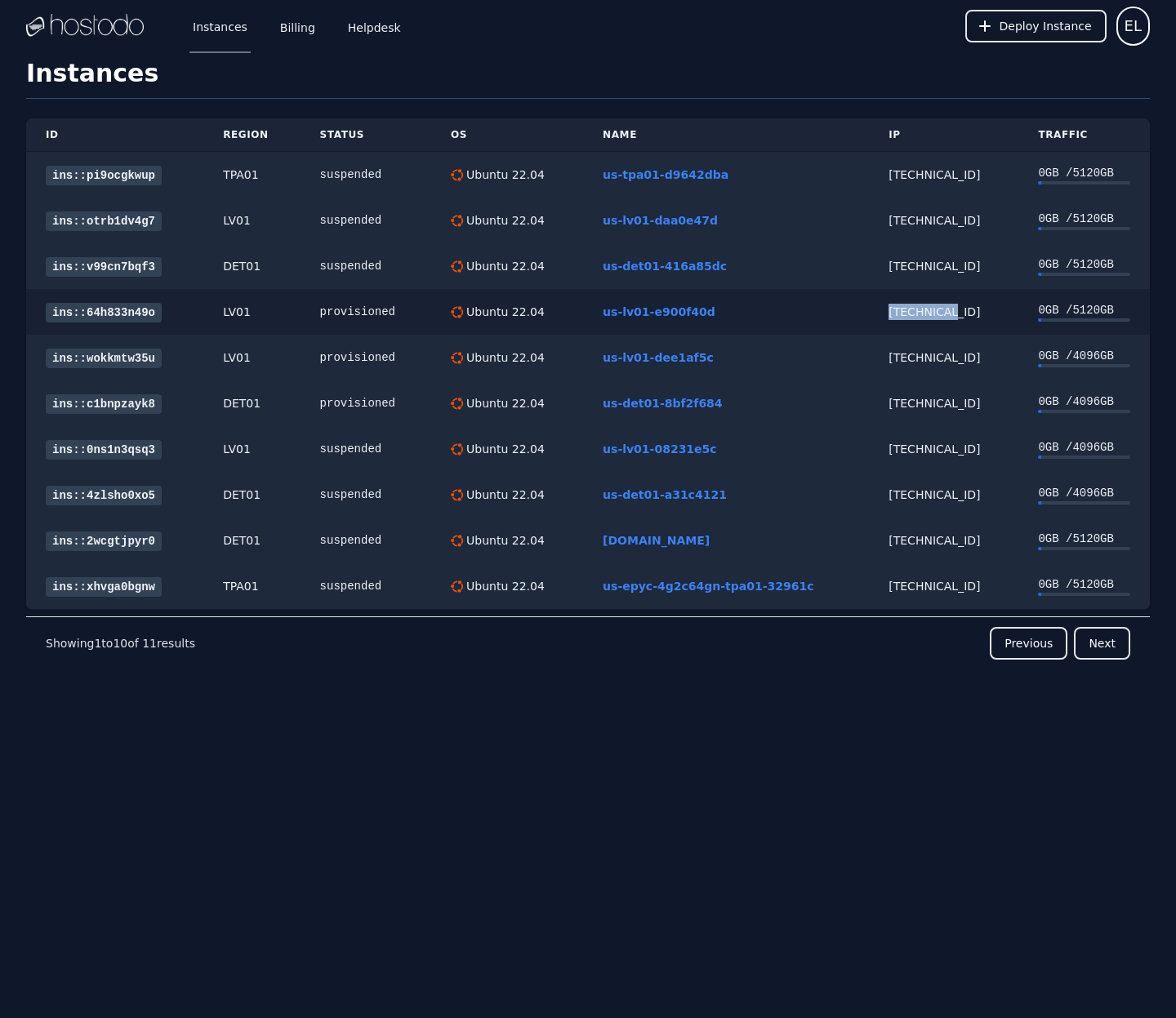
drag, startPoint x: 867, startPoint y: 314, endPoint x: 926, endPoint y: 311, distance: 59.1
click at [926, 311] on td "158.51.124.99" at bounding box center [943, 311] width 149 height 45
copy div "158.51.124"
click at [1020, 26] on span "Deploy Instance" at bounding box center [1046, 26] width 92 height 17
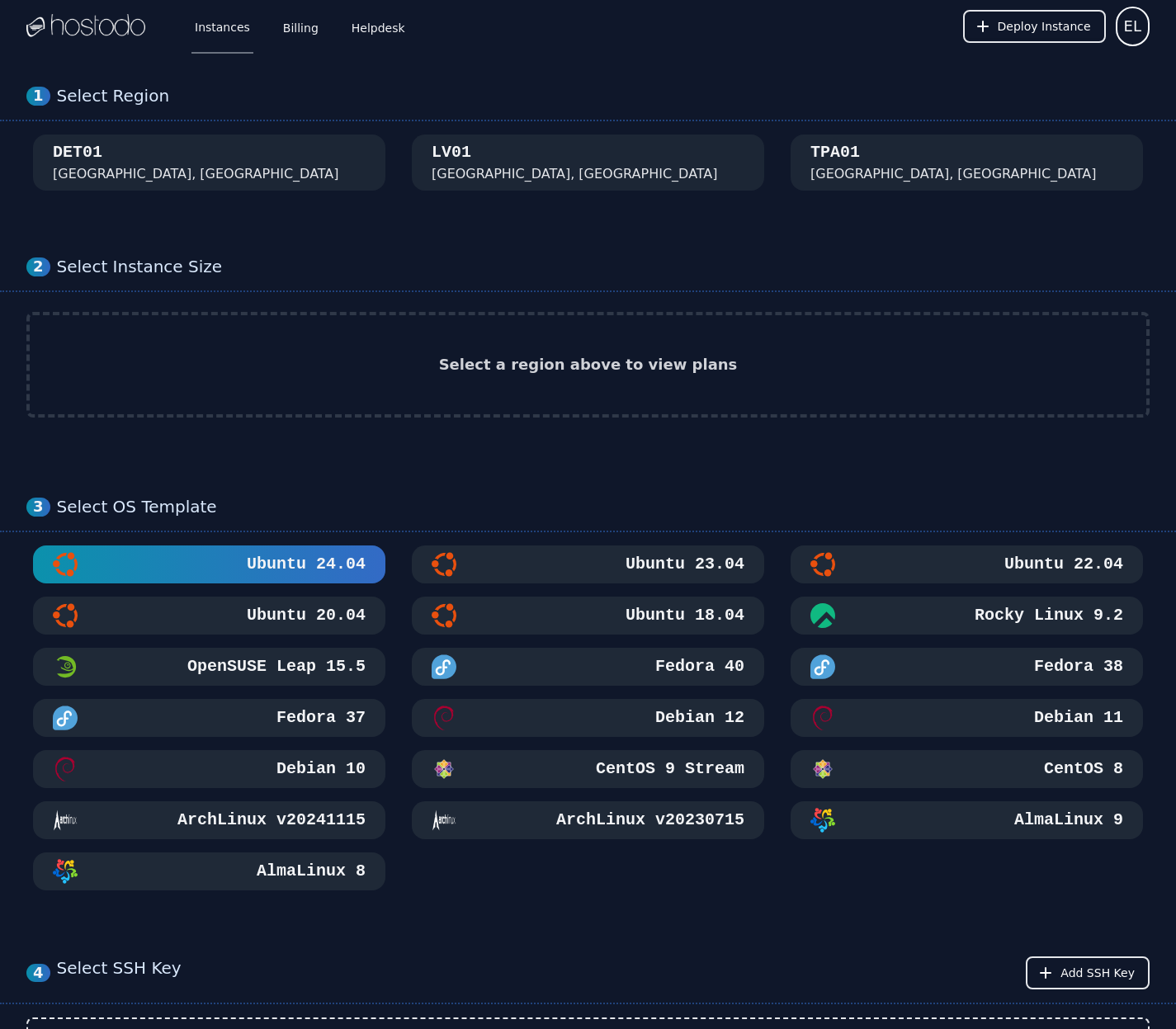
click at [233, 34] on link "Instances" at bounding box center [222, 26] width 62 height 54
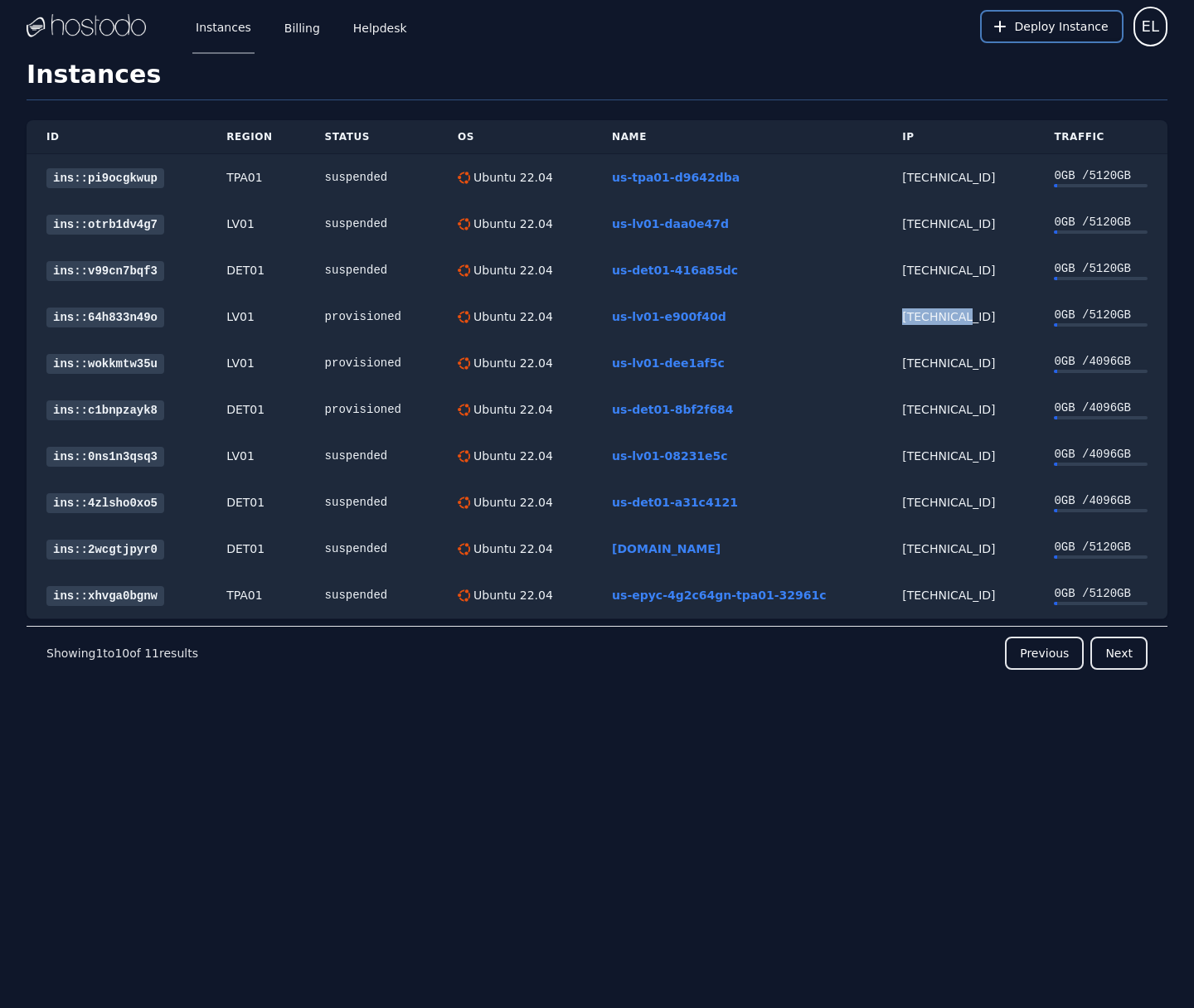
click at [1052, 29] on span "Deploy Instance" at bounding box center [1062, 27] width 94 height 17
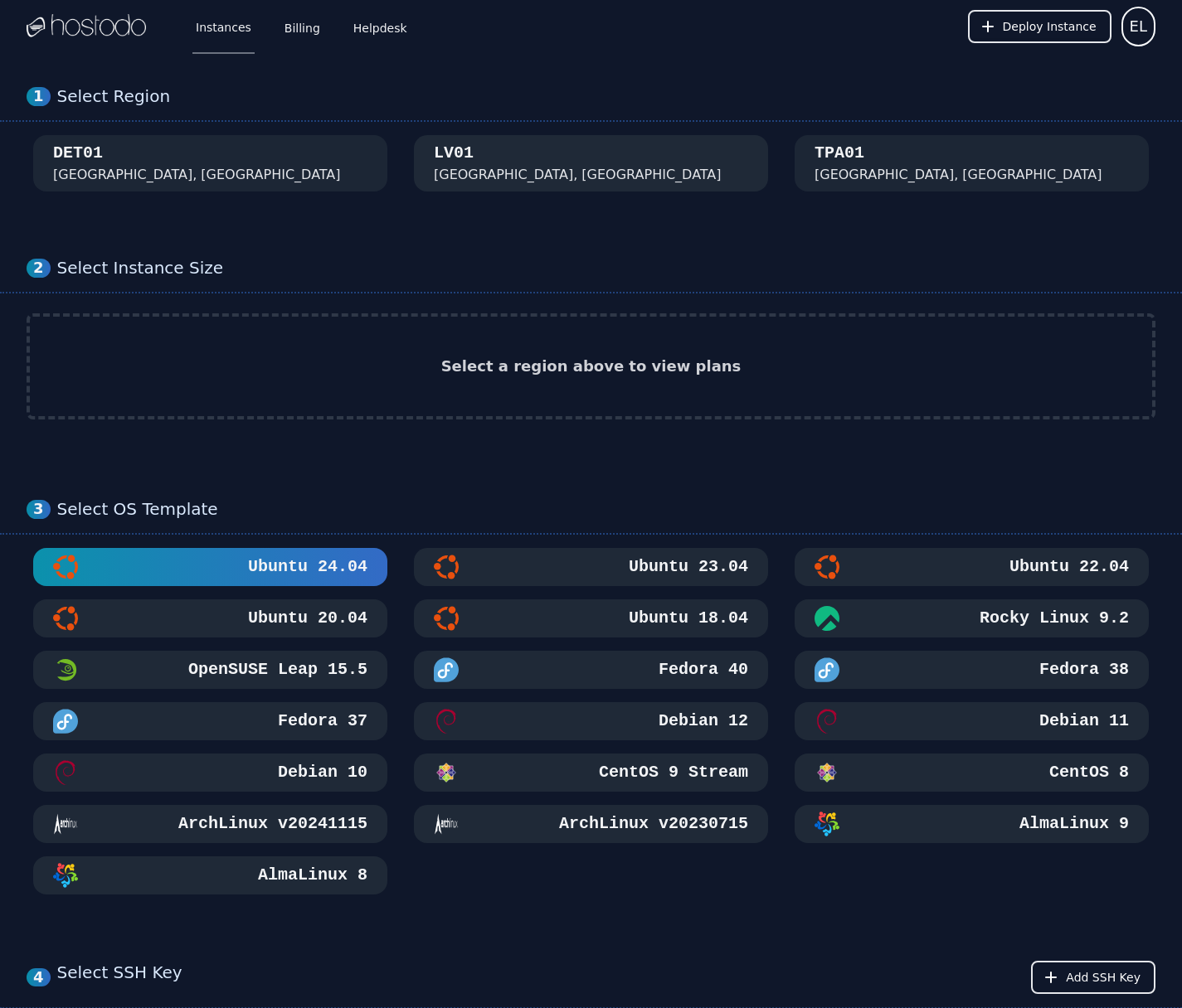
click at [601, 168] on button "LV01 Las Vegas, NV" at bounding box center [591, 163] width 354 height 56
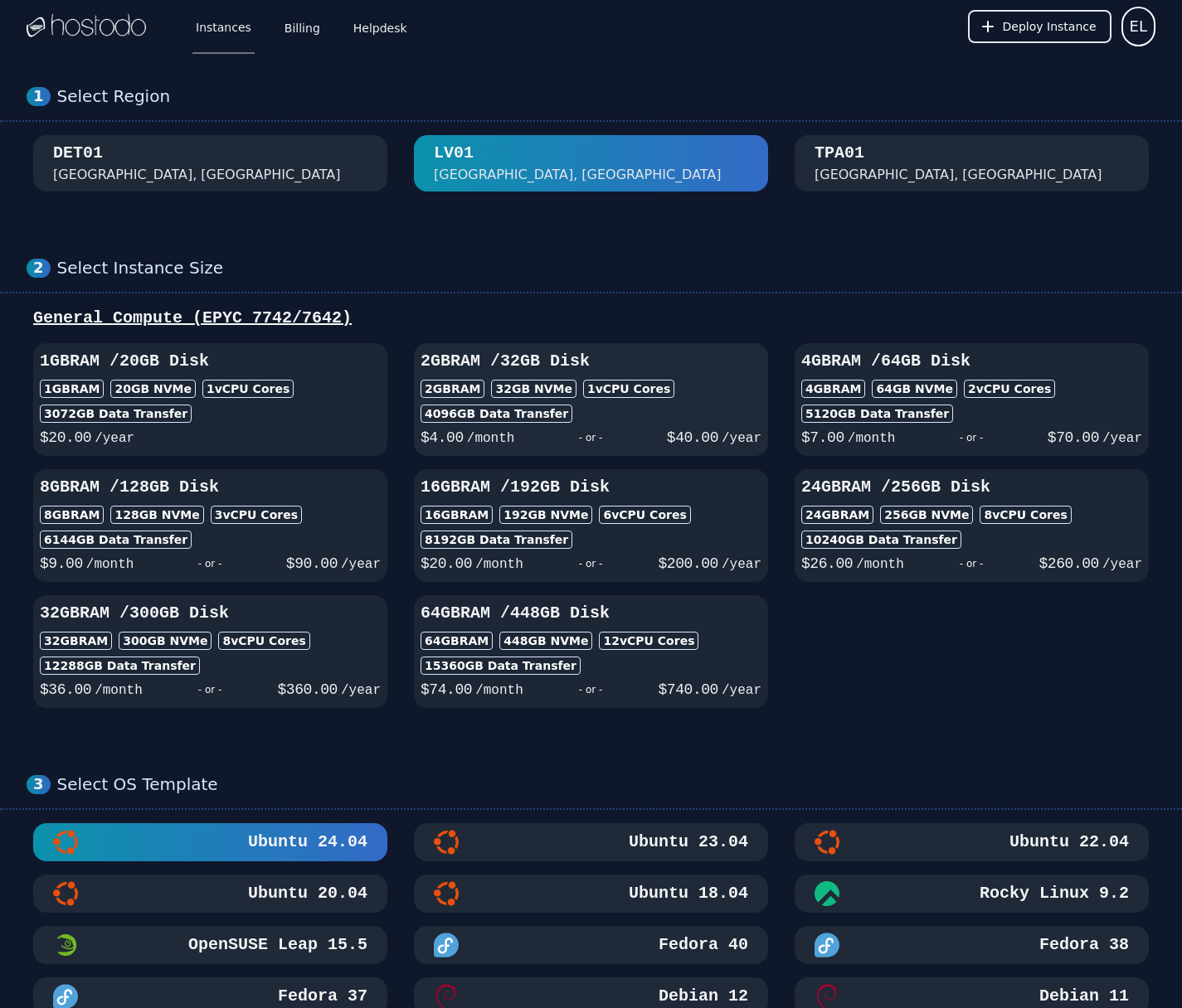
click at [720, 392] on div "2GB RAM 32 GB NVMe 1 vCPU Cores" at bounding box center [591, 389] width 341 height 18
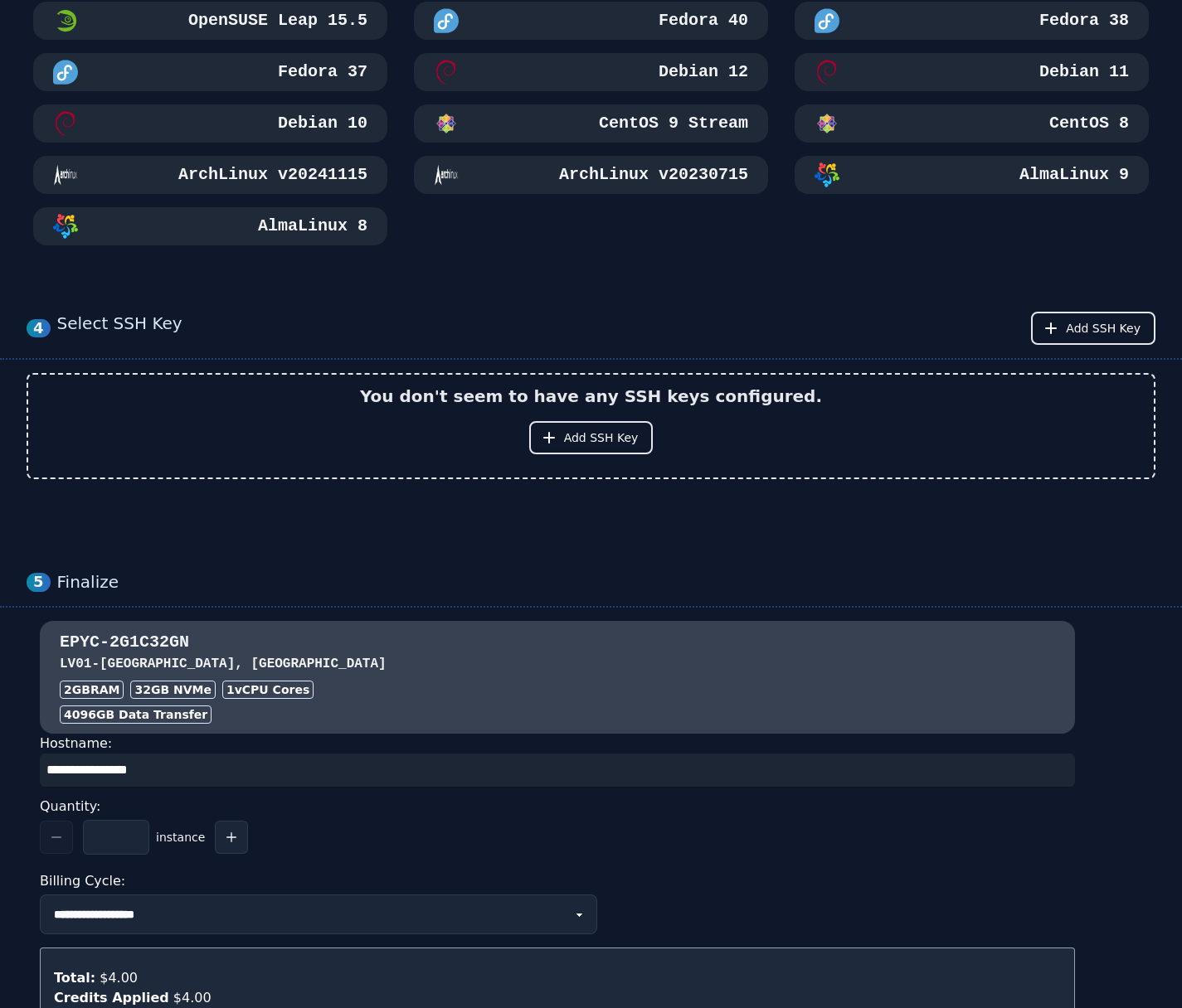
scroll to position [1095, 0]
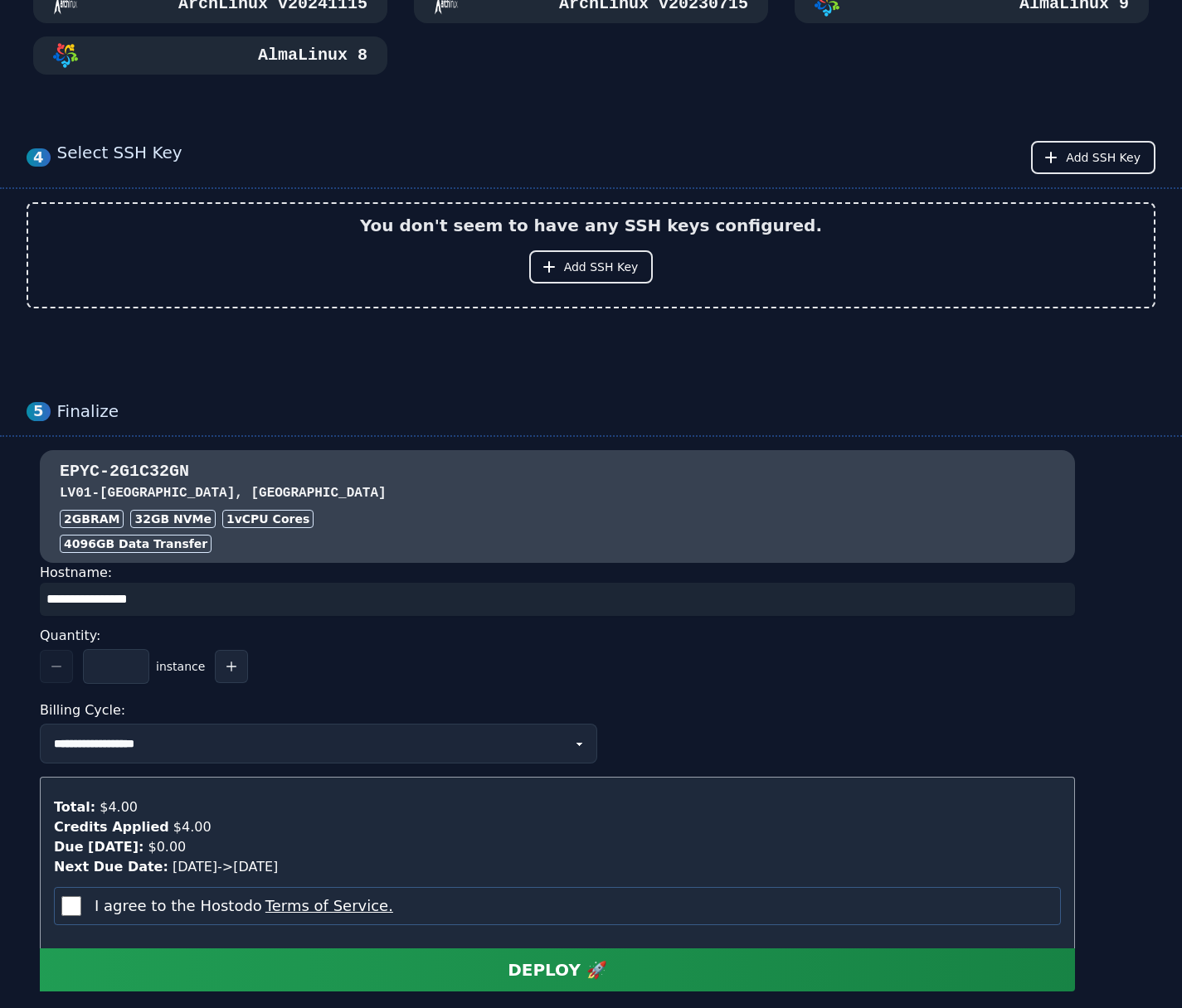
click at [225, 596] on input "input" at bounding box center [557, 600] width 1035 height 34
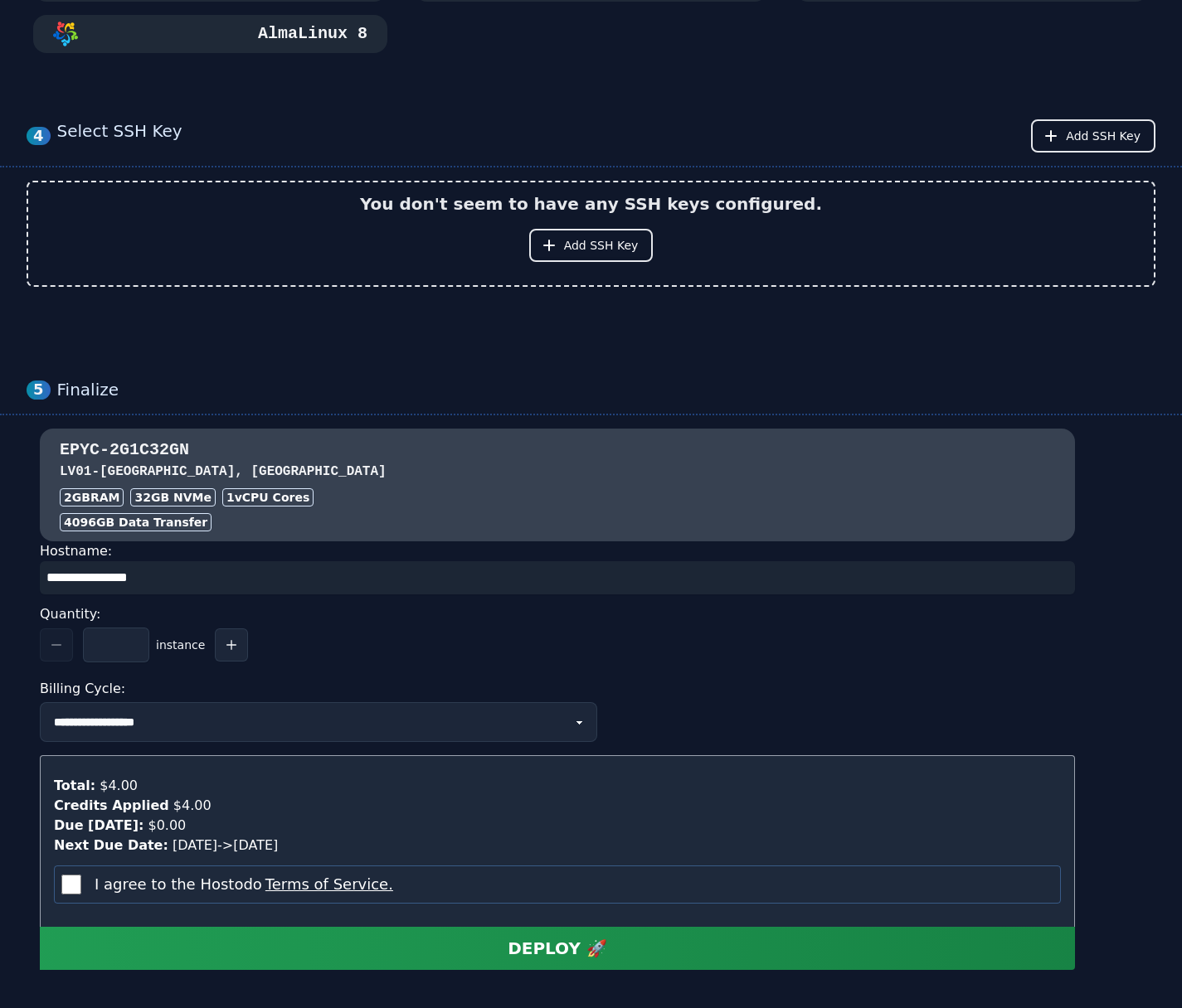
scroll to position [1192, 0]
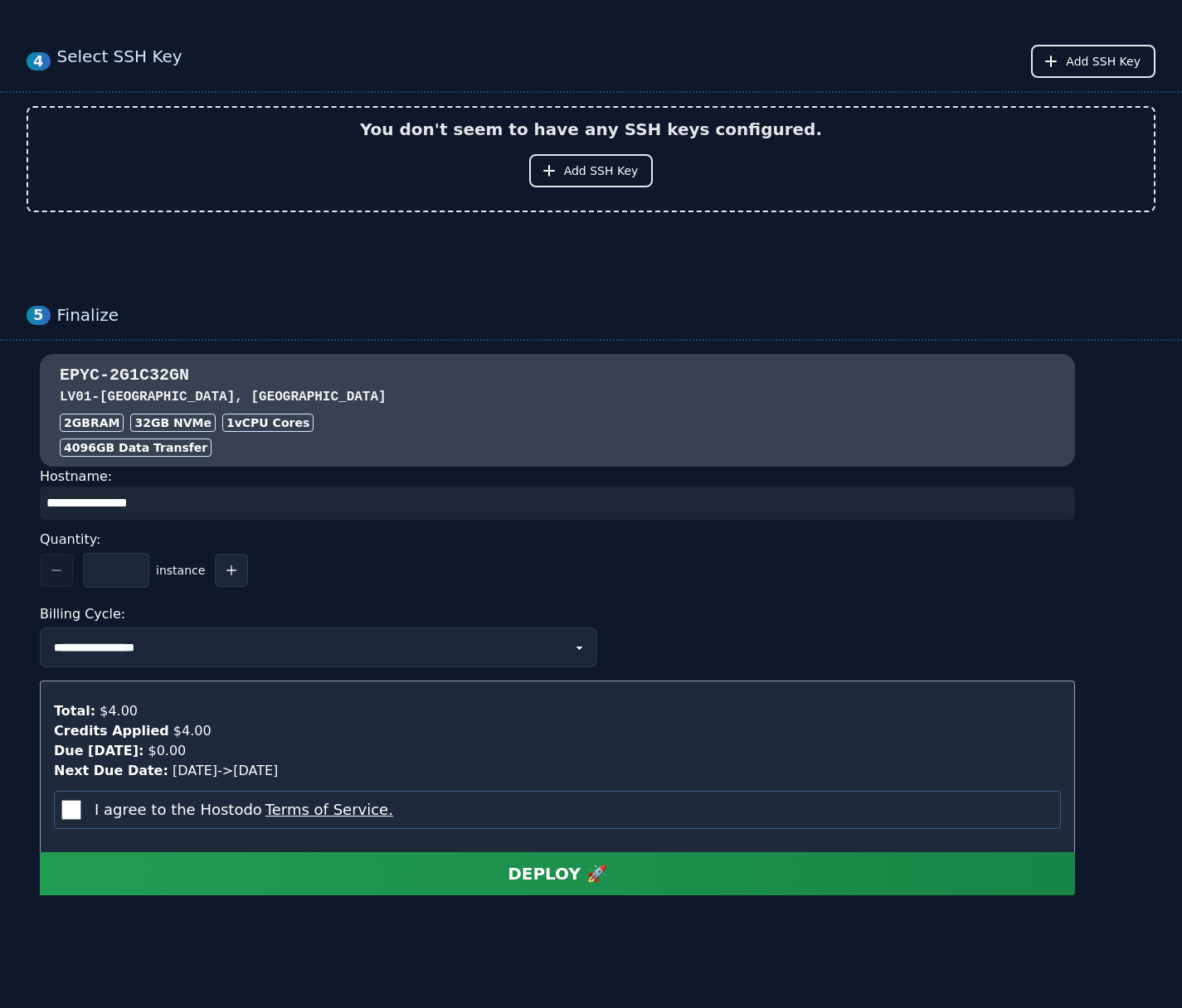
click at [547, 886] on button "DEPLOY 🚀" at bounding box center [557, 873] width 1035 height 43
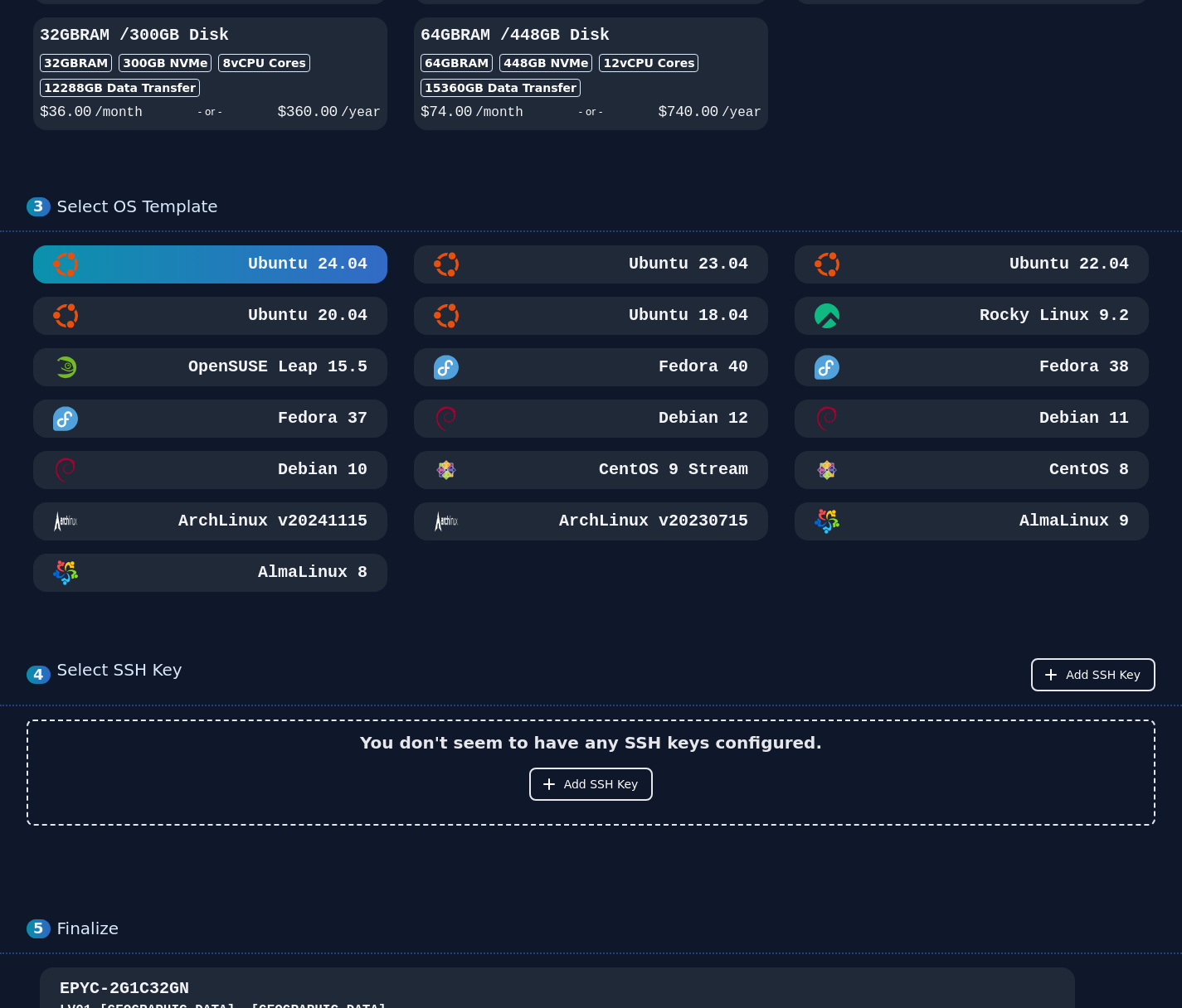
scroll to position [551, 0]
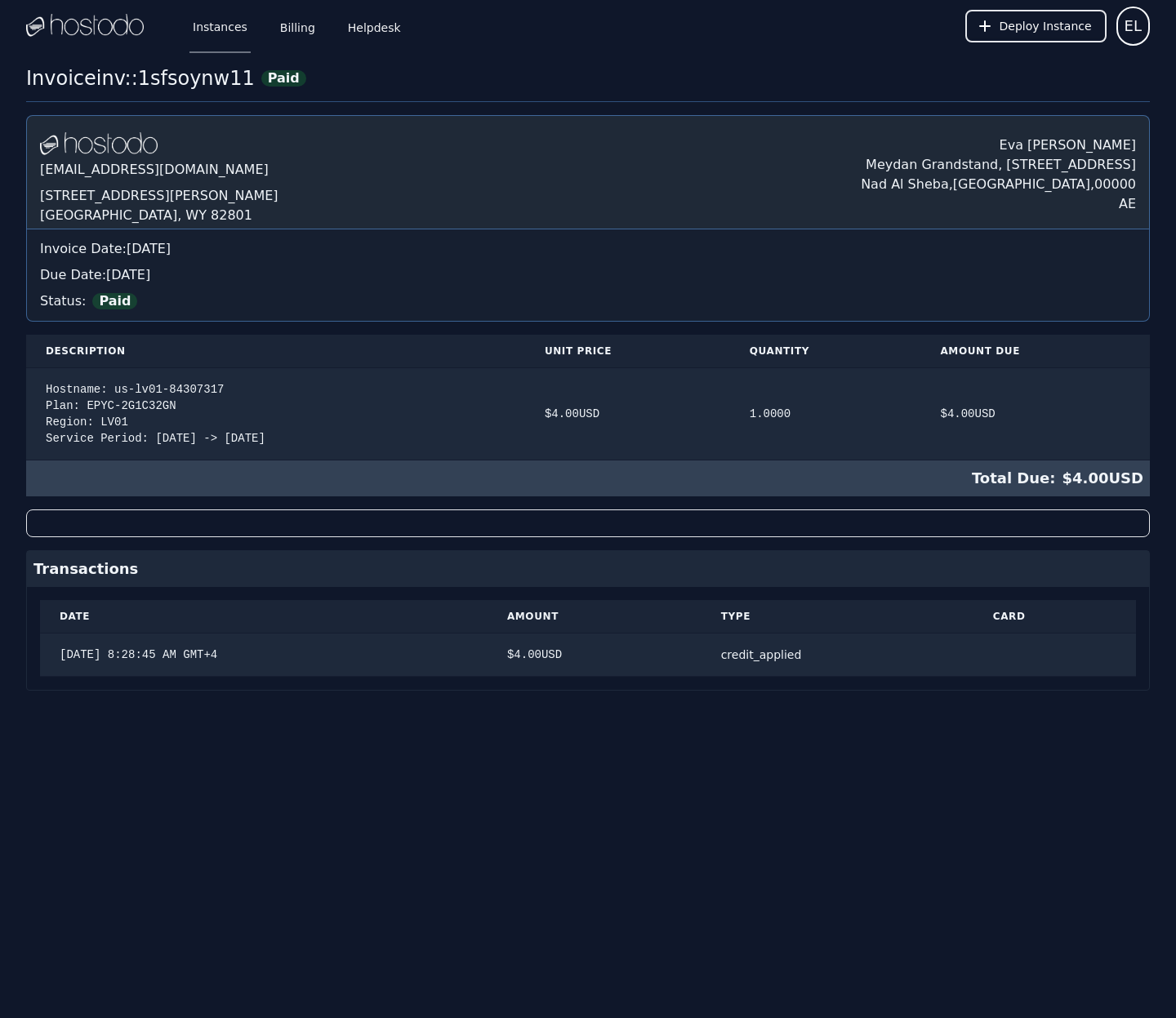
click at [223, 34] on link "Instances" at bounding box center [220, 26] width 61 height 54
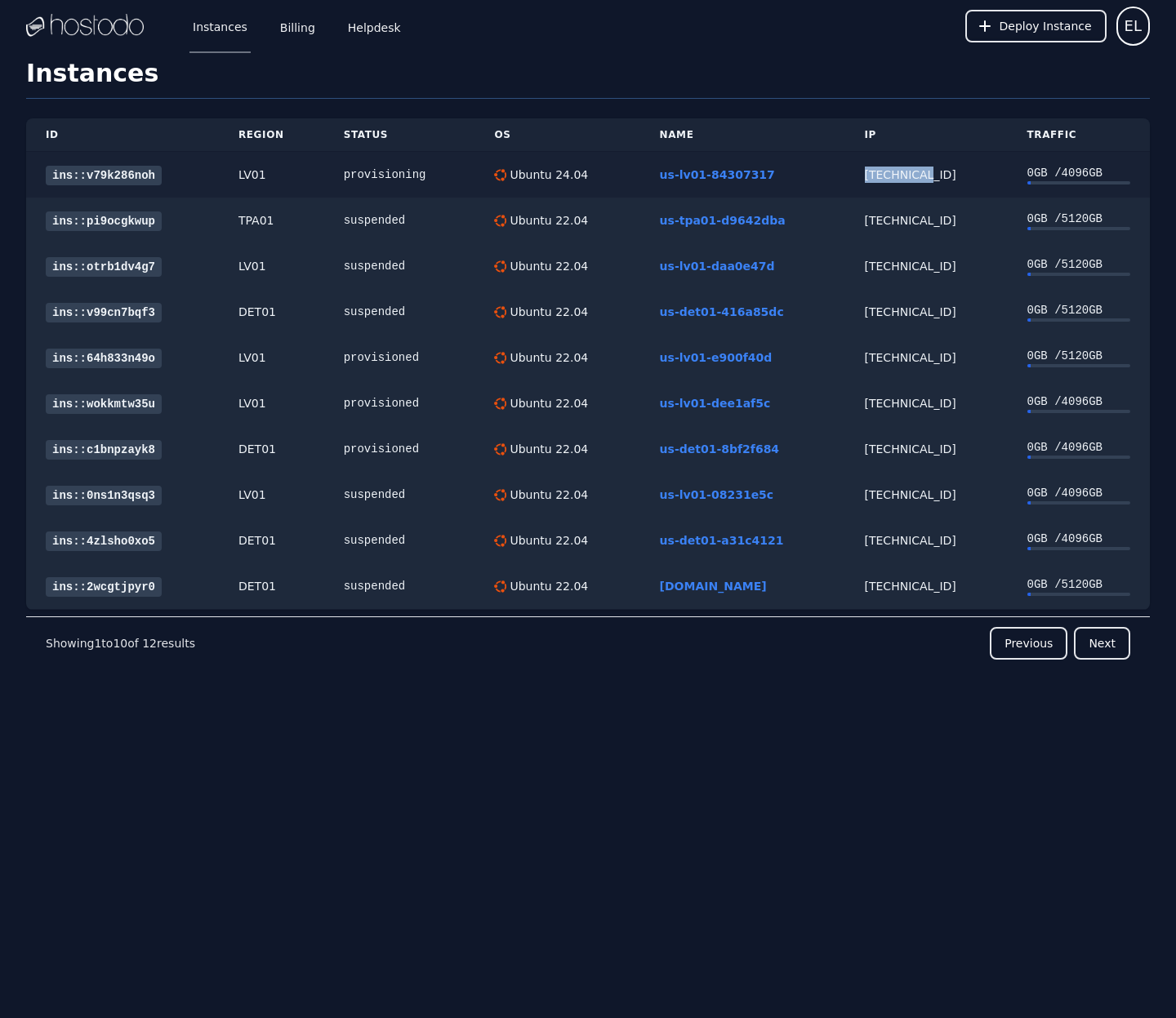
drag, startPoint x: 843, startPoint y: 172, endPoint x: 903, endPoint y: 174, distance: 60.0
click at [903, 174] on td "[TECHNICAL_ID]" at bounding box center [926, 175] width 163 height 46
copy div "158.51.124"
click at [867, 182] on td "[TECHNICAL_ID]" at bounding box center [926, 175] width 163 height 46
click at [116, 179] on link "ins::v79k286noh" at bounding box center [103, 176] width 116 height 20
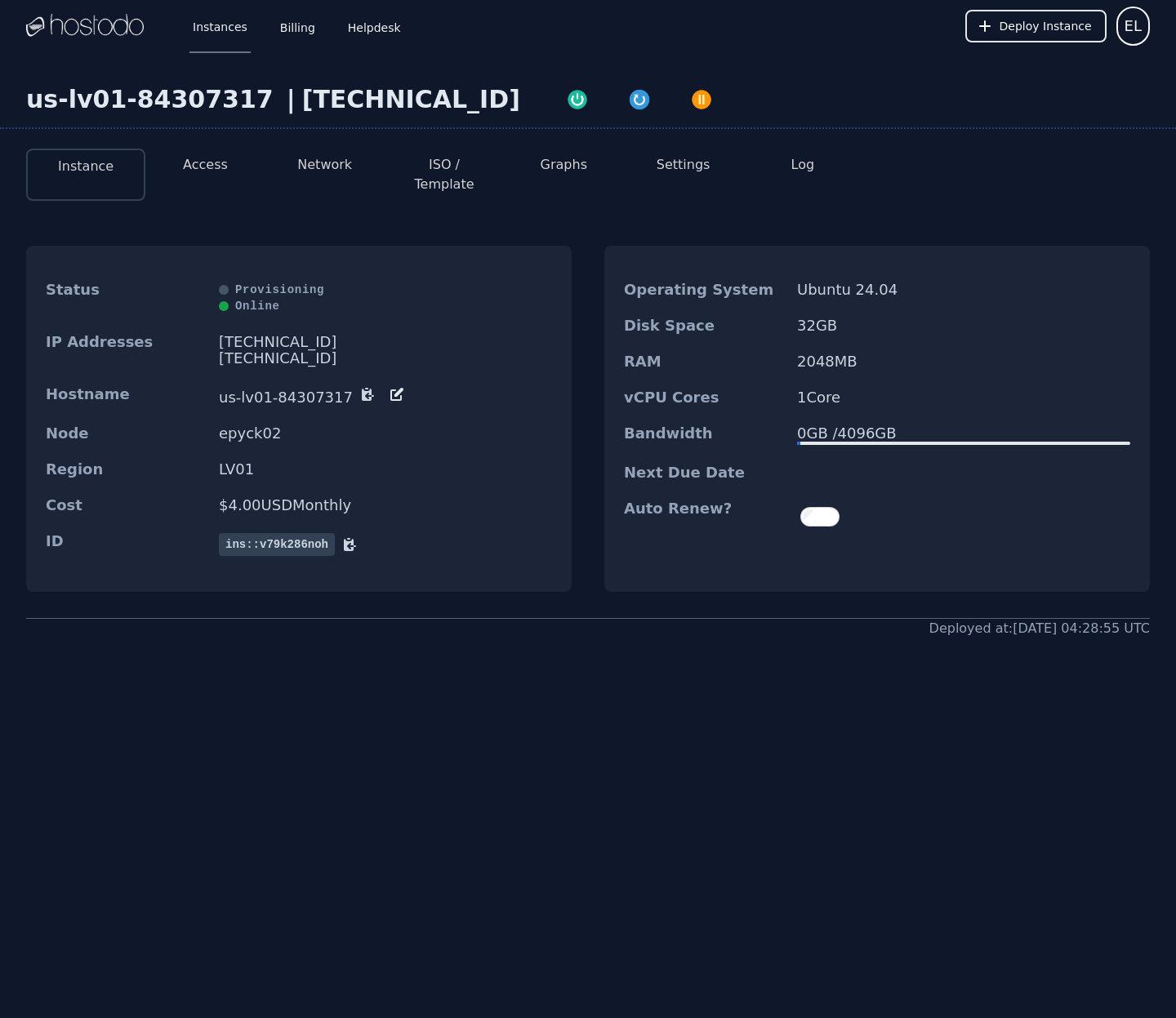
click at [210, 162] on button "Access" at bounding box center [205, 165] width 45 height 20
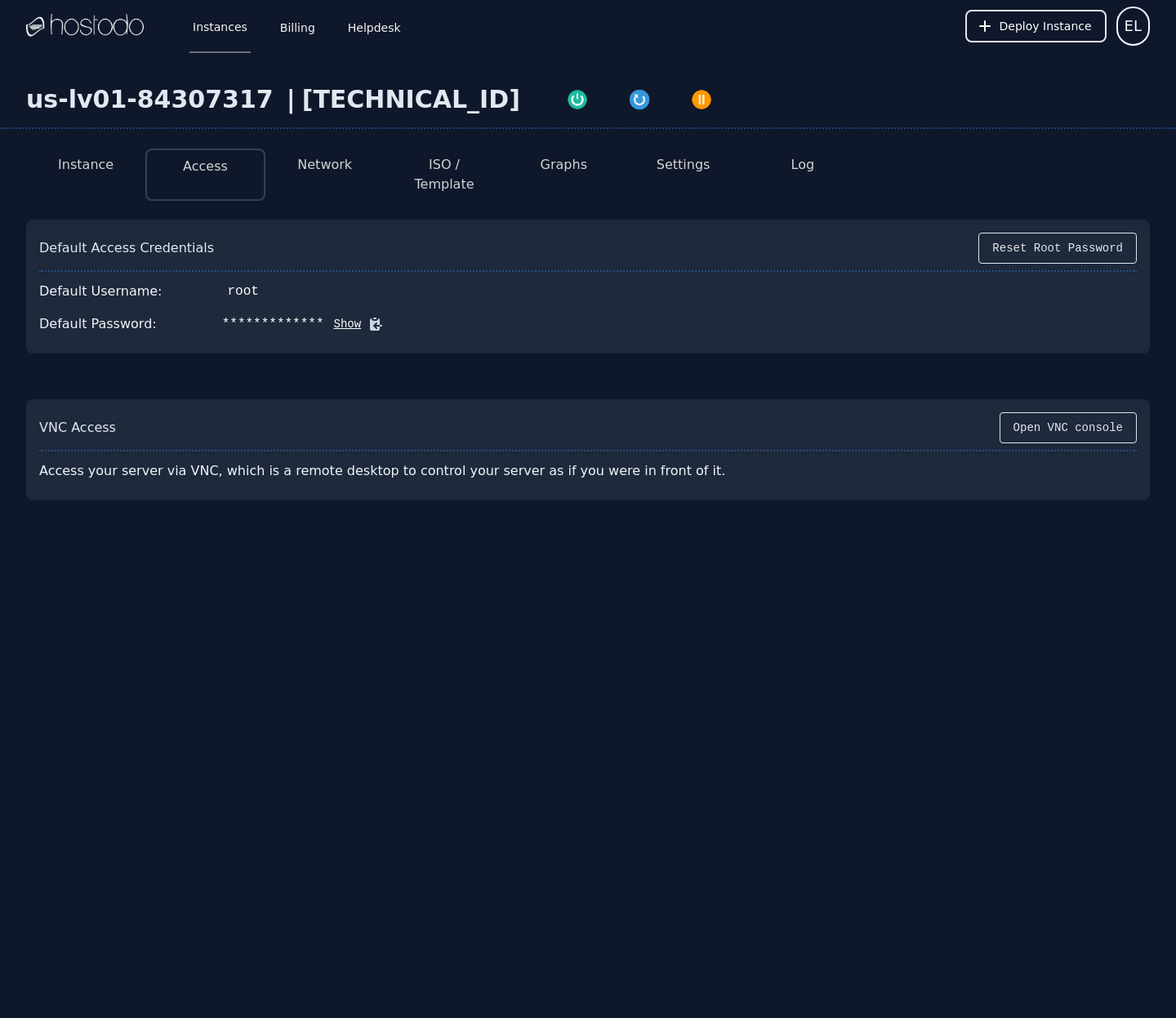
click at [344, 316] on button "Show" at bounding box center [343, 324] width 37 height 17
drag, startPoint x: 273, startPoint y: 101, endPoint x: 441, endPoint y: 97, distance: 168.0
click at [441, 97] on div "[TECHNICAL_ID]" at bounding box center [411, 100] width 218 height 30
copy div "[TECHNICAL_ID]"
click at [394, 319] on icon at bounding box center [400, 324] width 12 height 12
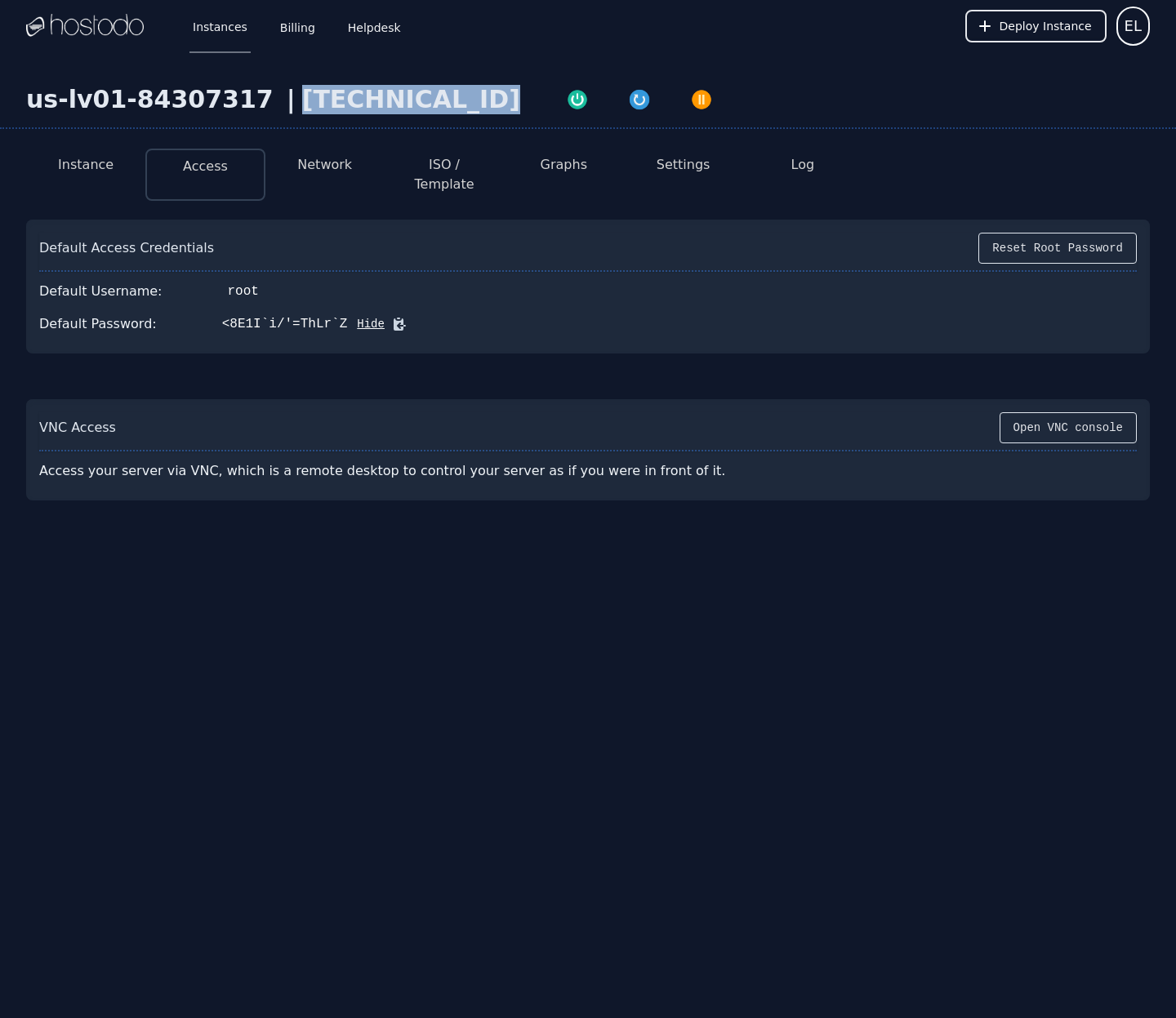
copy div "[TECHNICAL_ID]"
click at [329, 93] on div "[TECHNICAL_ID]" at bounding box center [411, 100] width 218 height 30
click at [302, 101] on div "[TECHNICAL_ID]" at bounding box center [411, 100] width 218 height 30
copy div "[TECHNICAL_ID]"
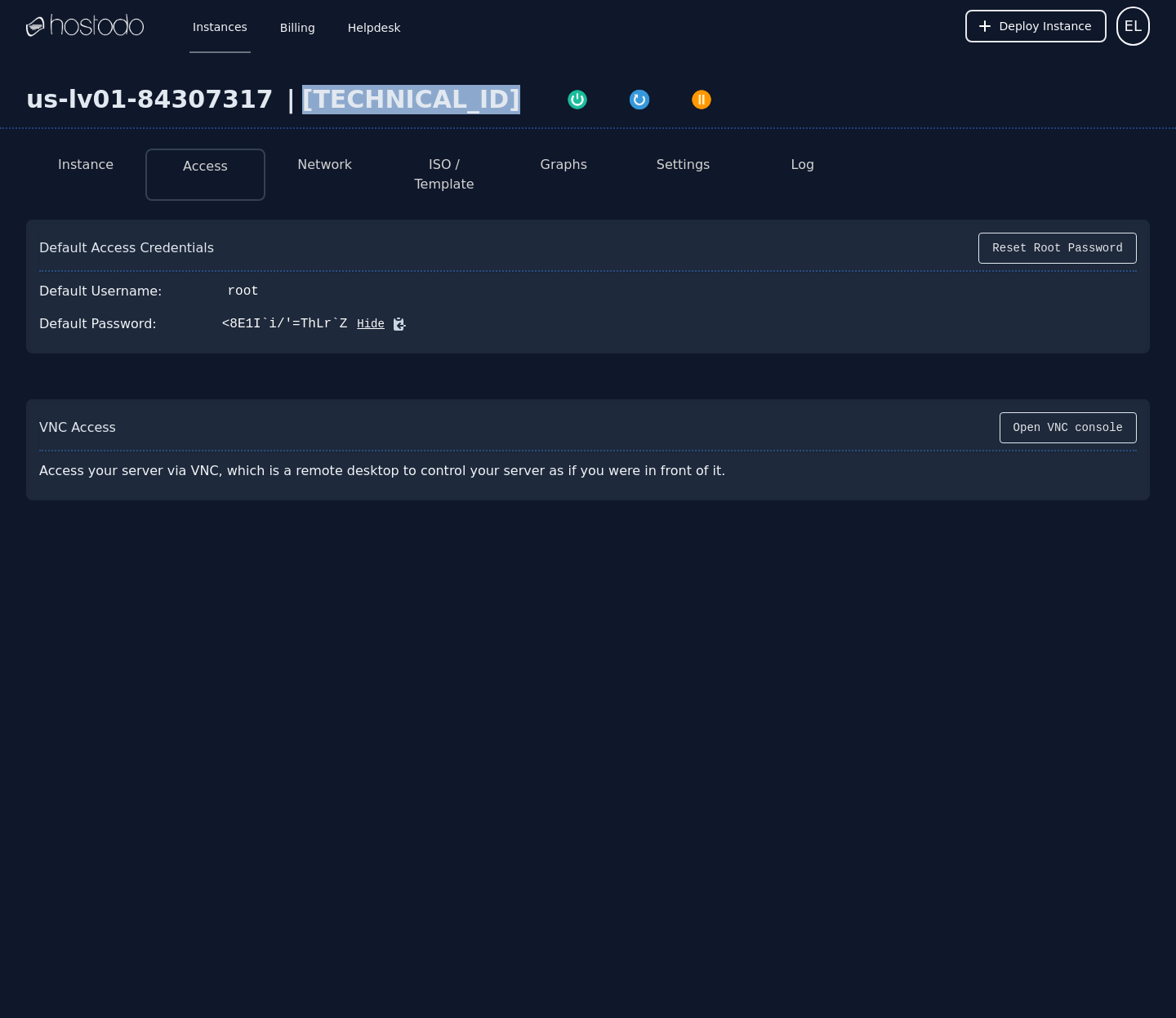
click at [396, 319] on icon at bounding box center [400, 324] width 12 height 12
click at [96, 167] on button "Instance" at bounding box center [85, 165] width 55 height 20
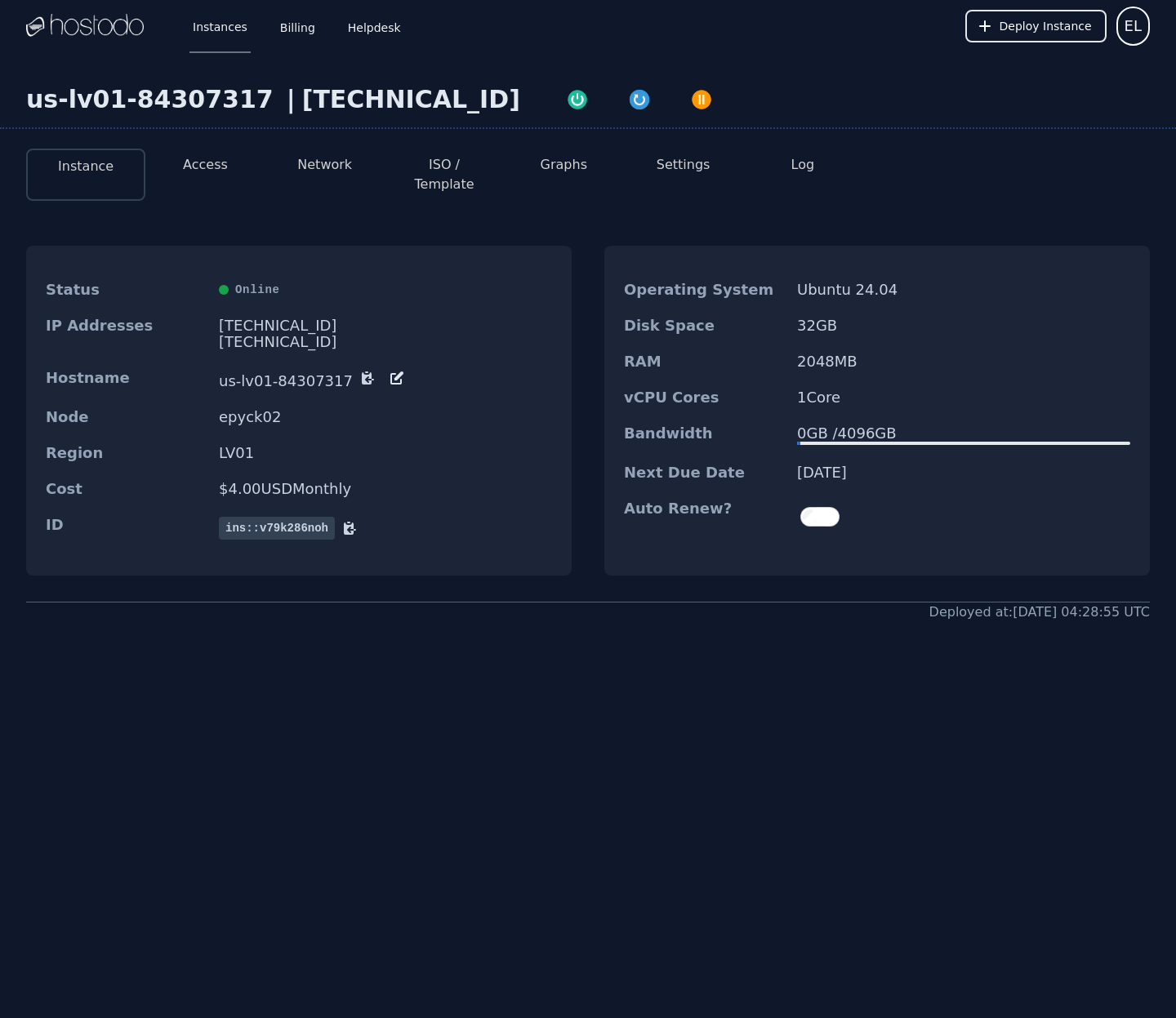
click at [185, 169] on button "Access" at bounding box center [205, 165] width 45 height 20
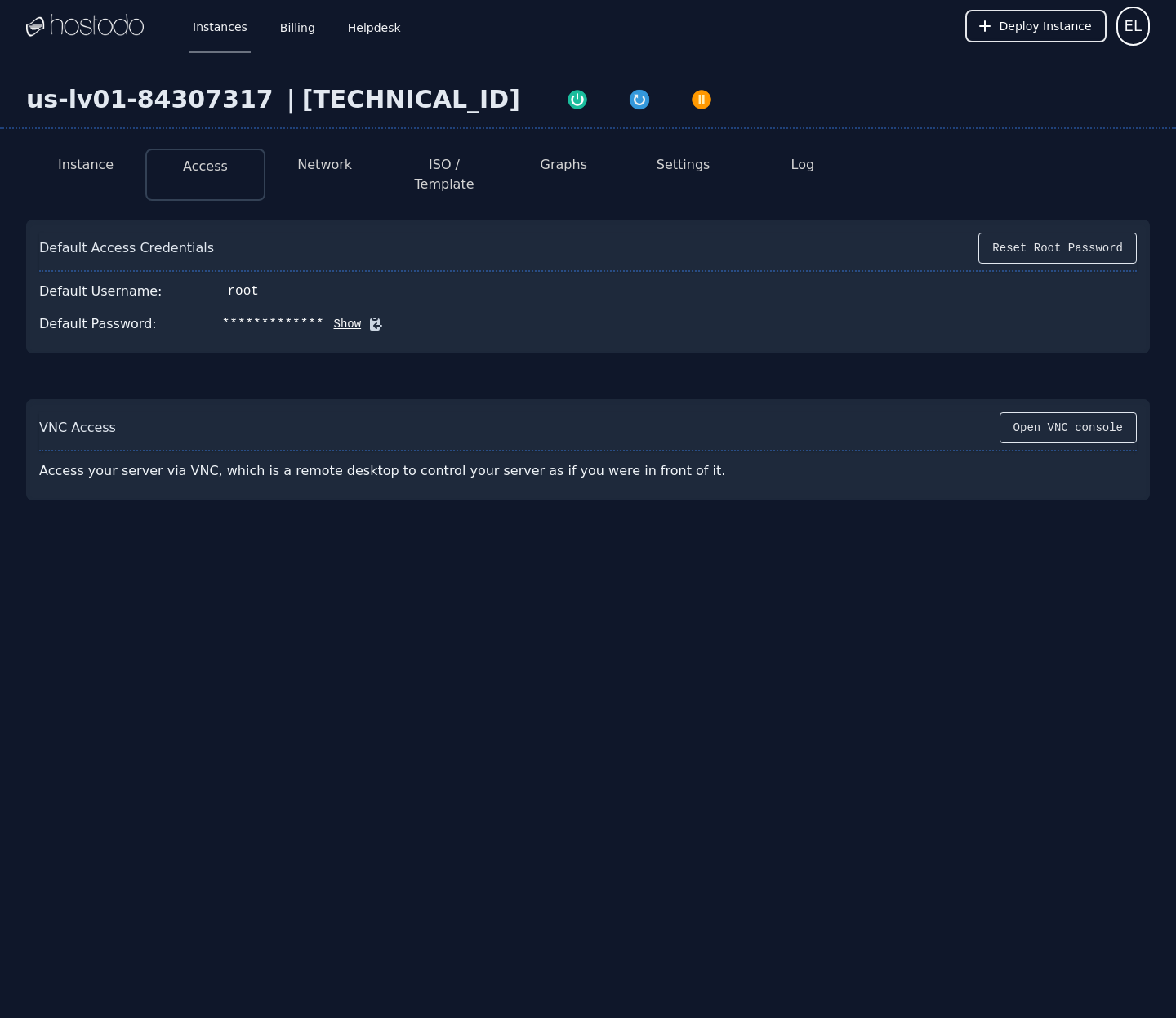
click at [339, 166] on button "Network" at bounding box center [325, 165] width 55 height 20
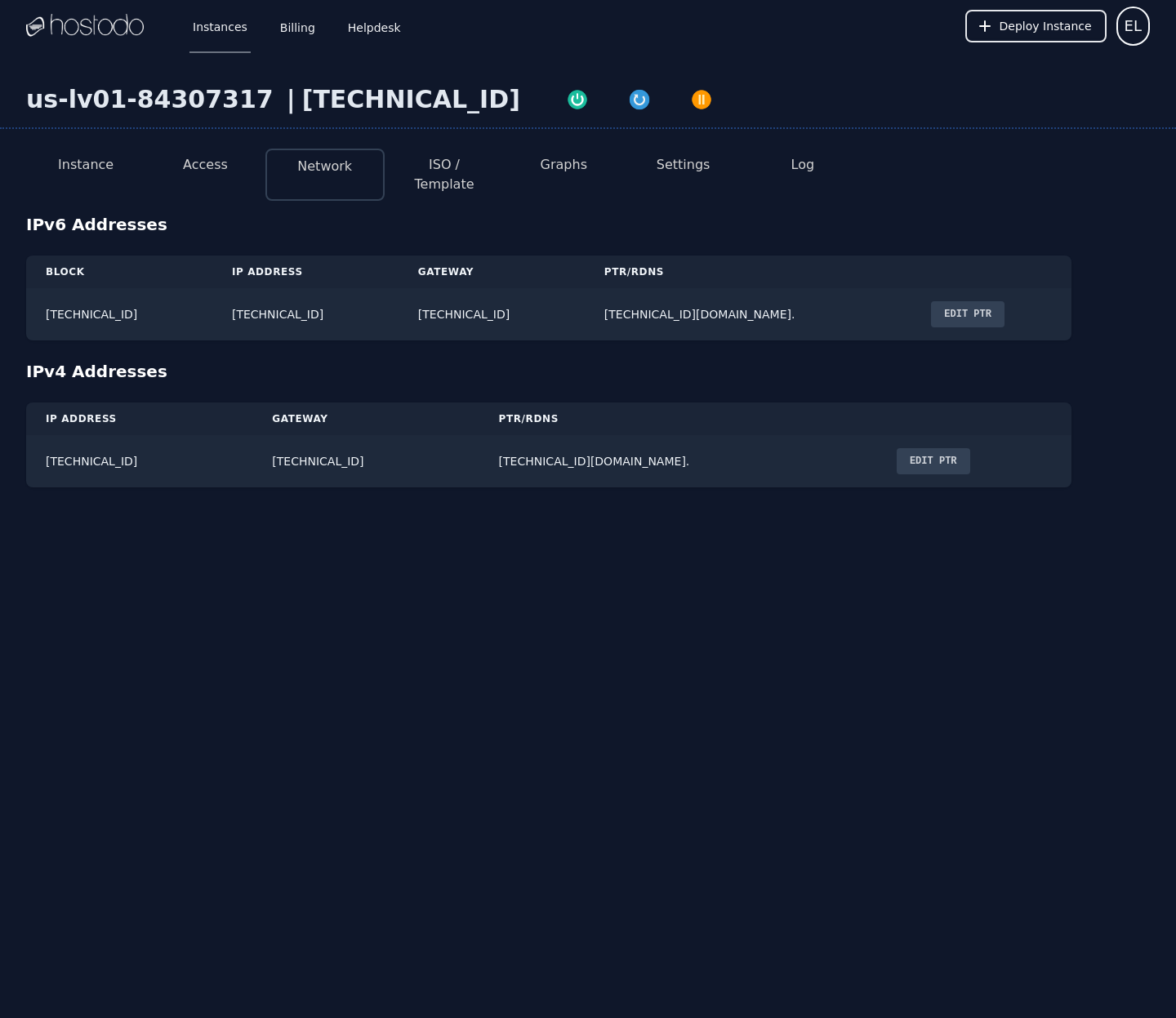
click at [439, 178] on li "ISO / Template" at bounding box center [444, 174] width 119 height 52
click at [224, 168] on button "Access" at bounding box center [205, 165] width 45 height 20
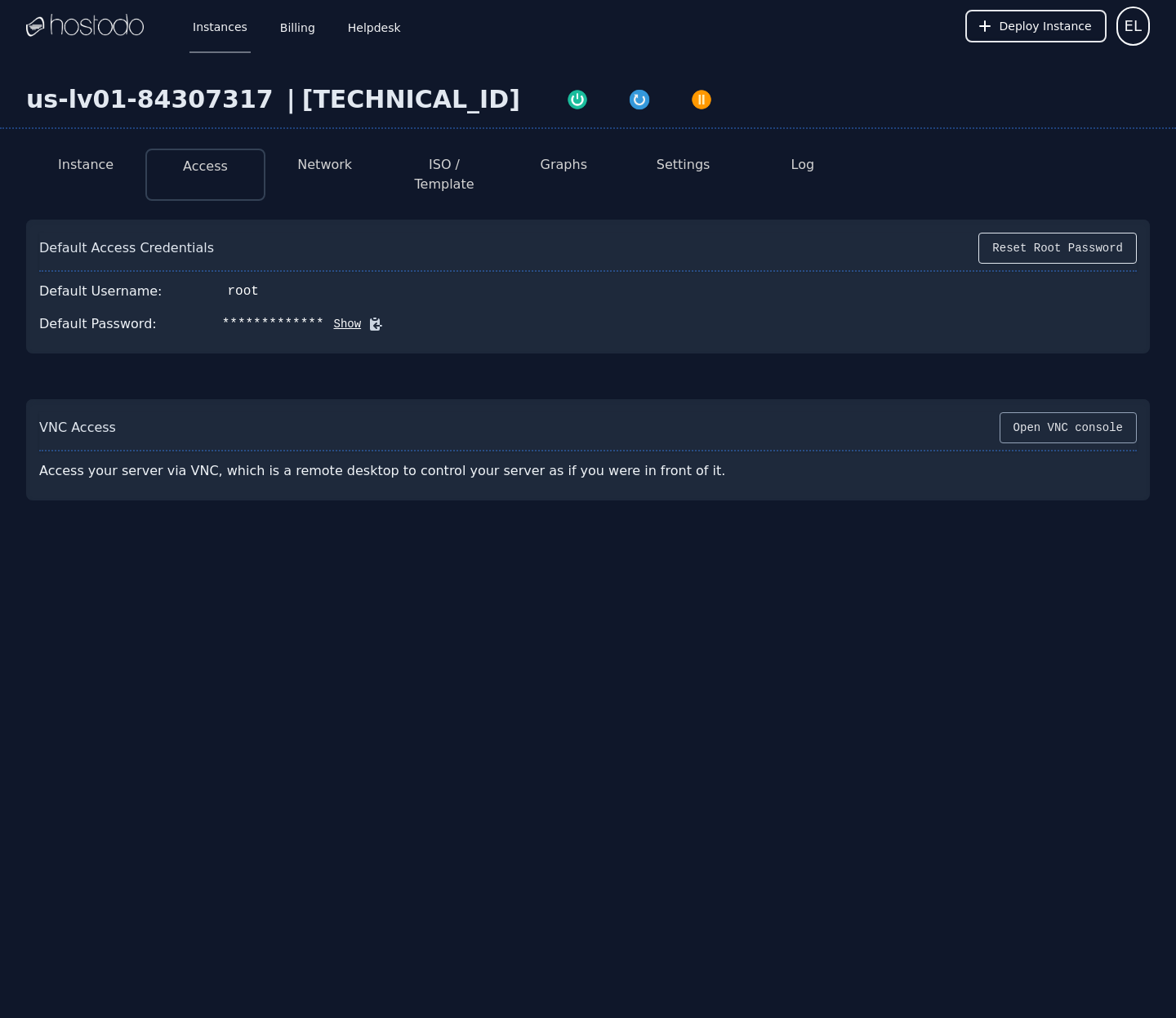
click at [1062, 424] on button "Open VNC console" at bounding box center [1068, 428] width 137 height 31
click at [81, 165] on button "Instance" at bounding box center [85, 165] width 55 height 20
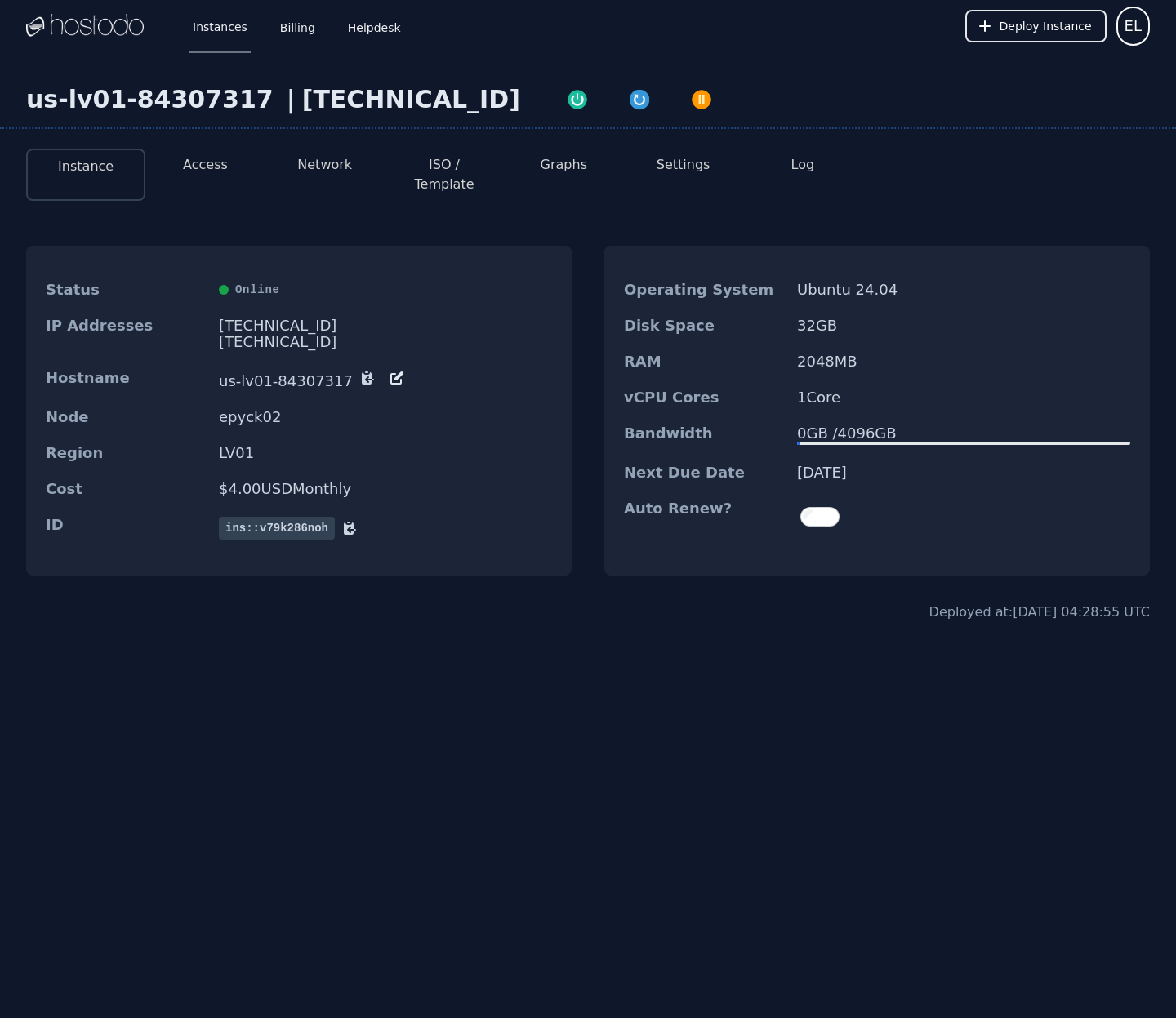
click at [332, 165] on button "Network" at bounding box center [325, 165] width 55 height 20
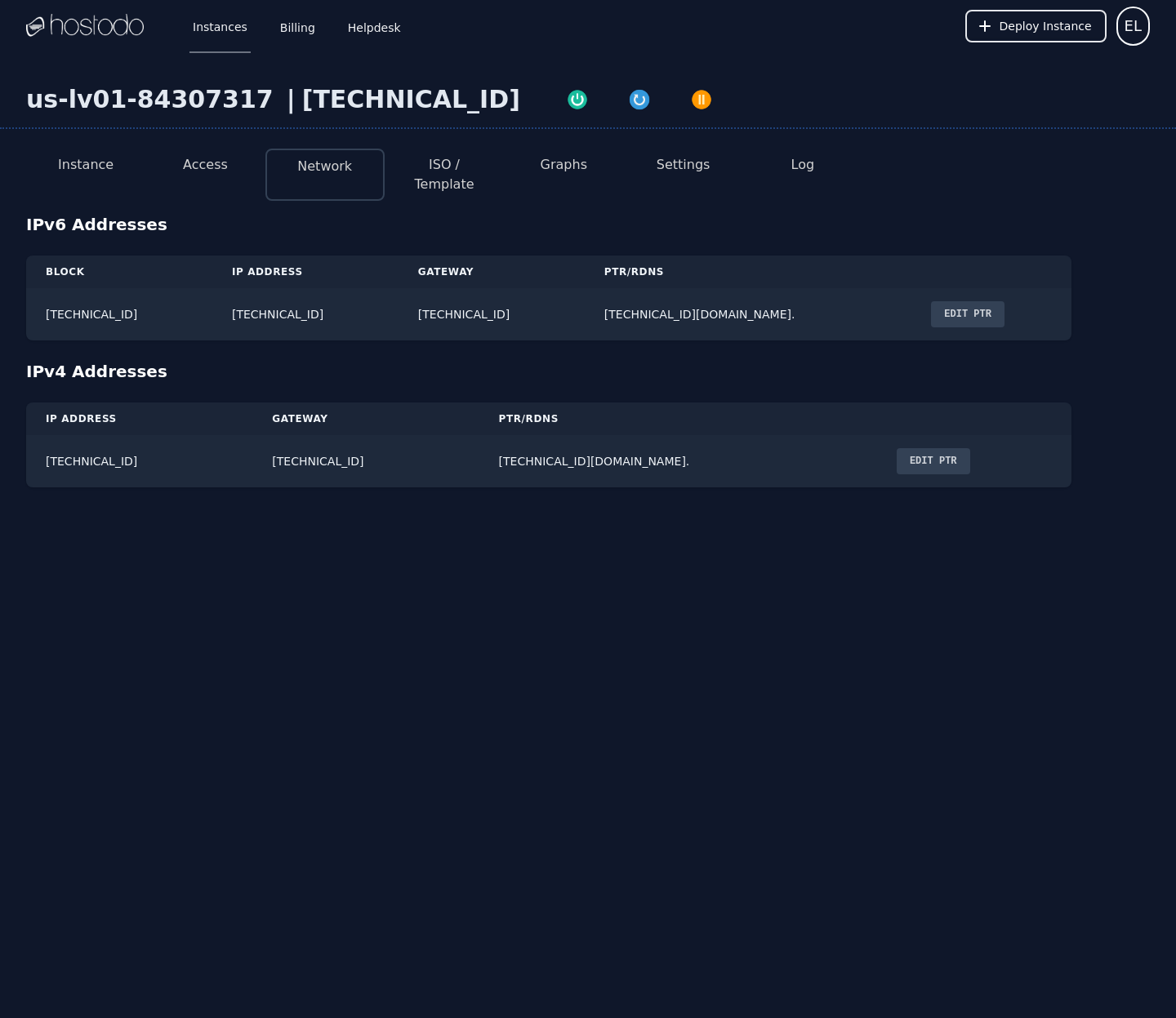
click at [429, 169] on button "ISO / Template" at bounding box center [444, 174] width 93 height 39
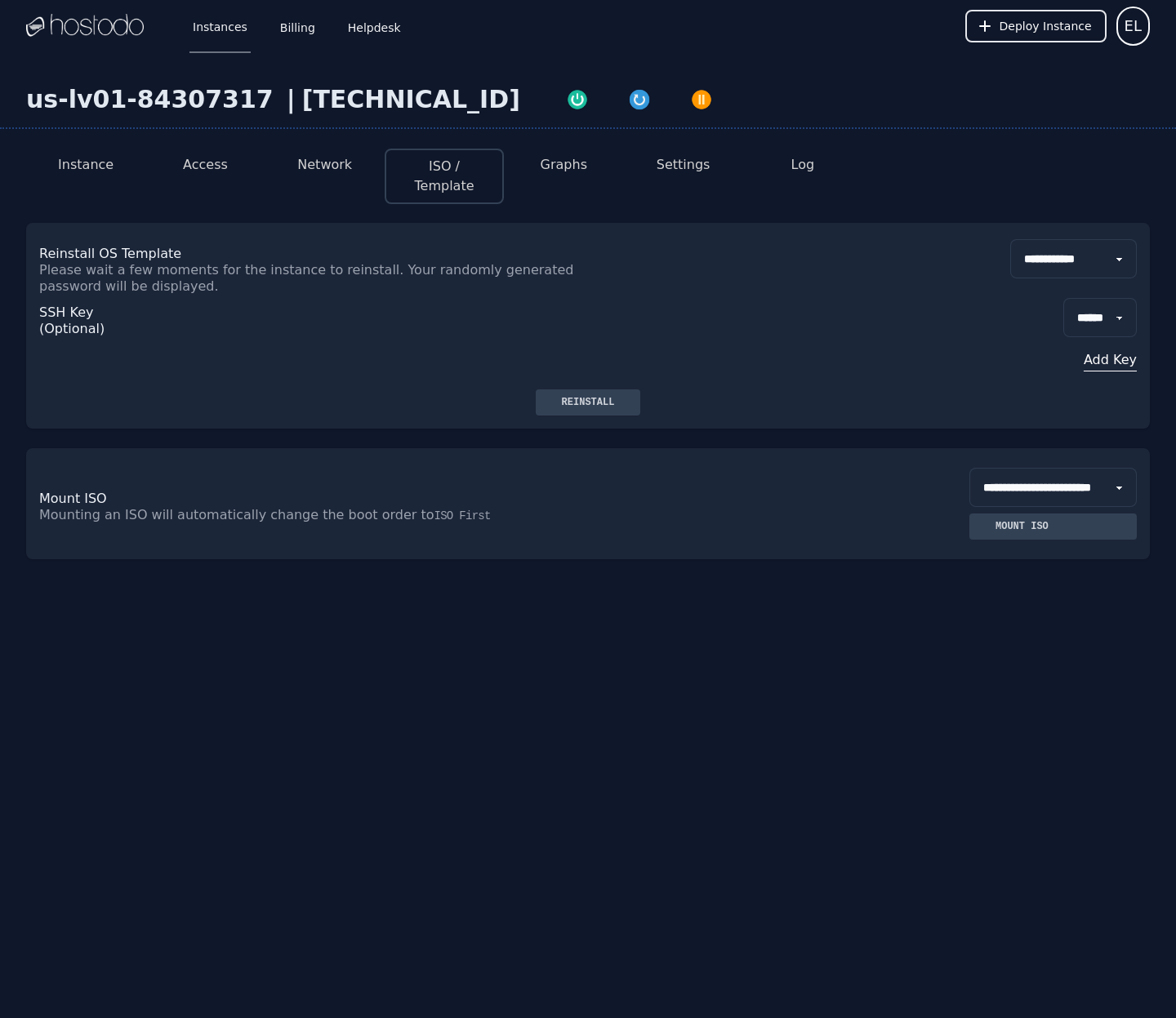
click at [221, 20] on link "Instances" at bounding box center [220, 26] width 61 height 54
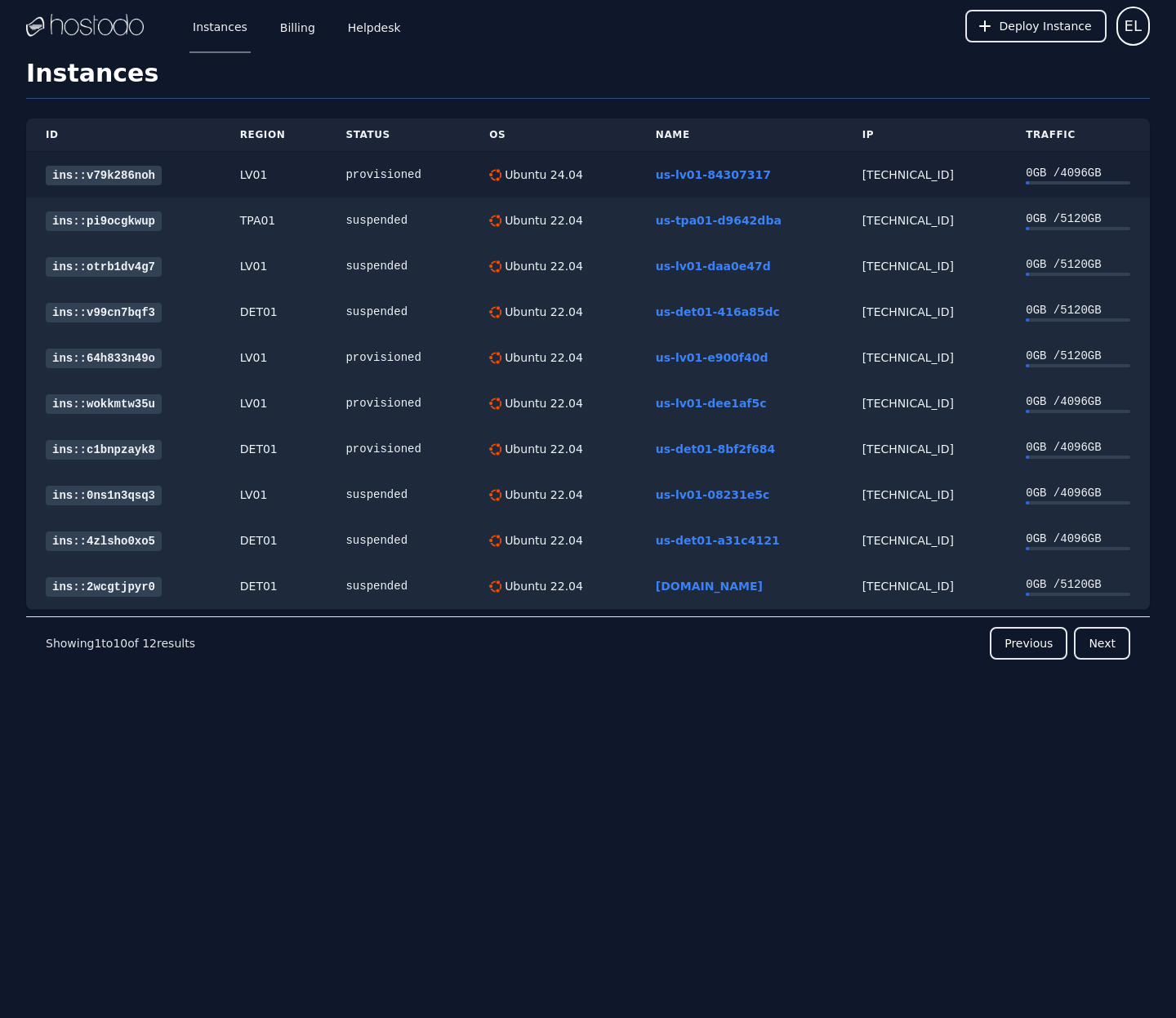
click at [117, 176] on link "ins::v79k286noh" at bounding box center [103, 176] width 116 height 20
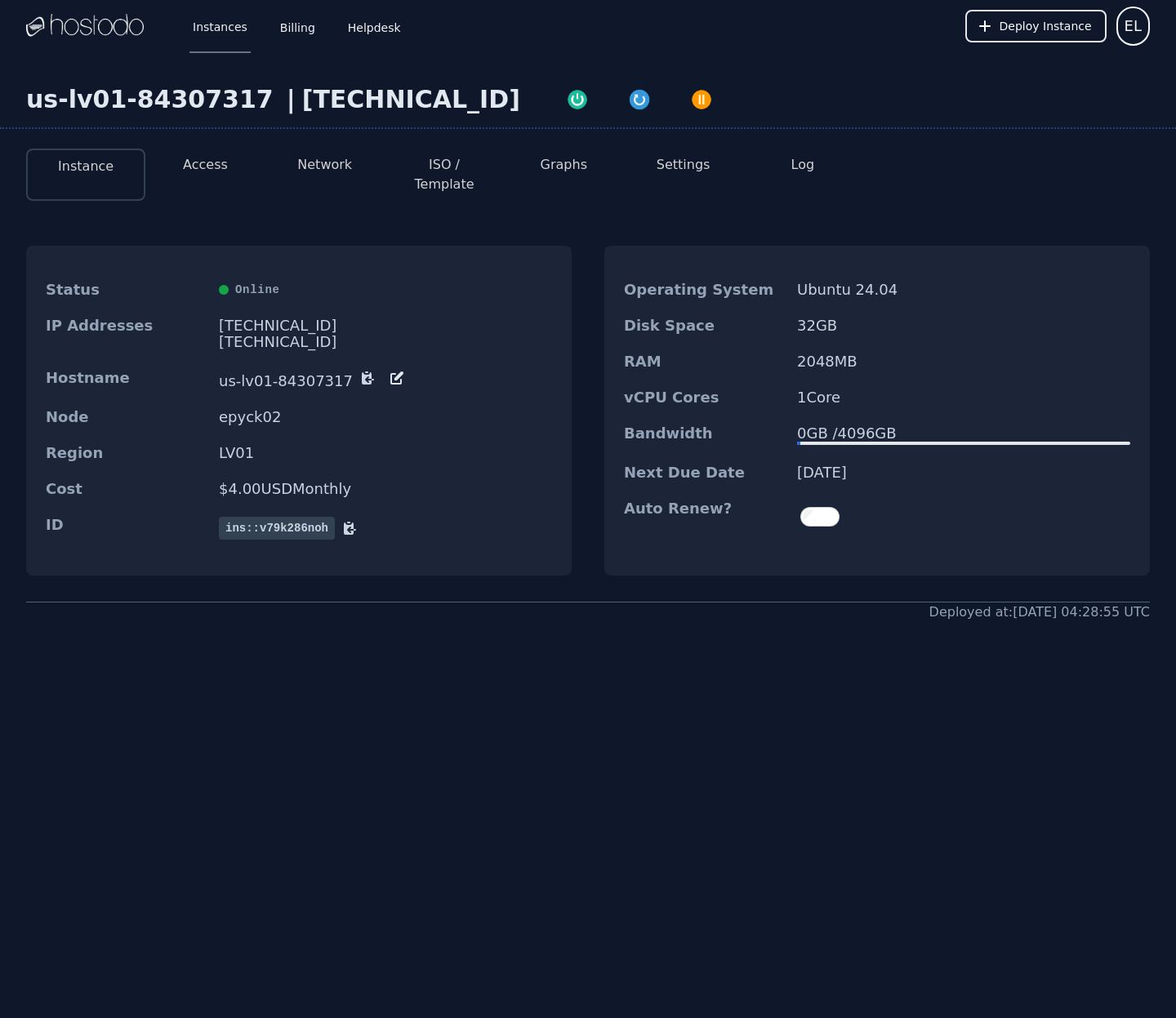
click at [434, 165] on button "ISO / Template" at bounding box center [444, 174] width 93 height 39
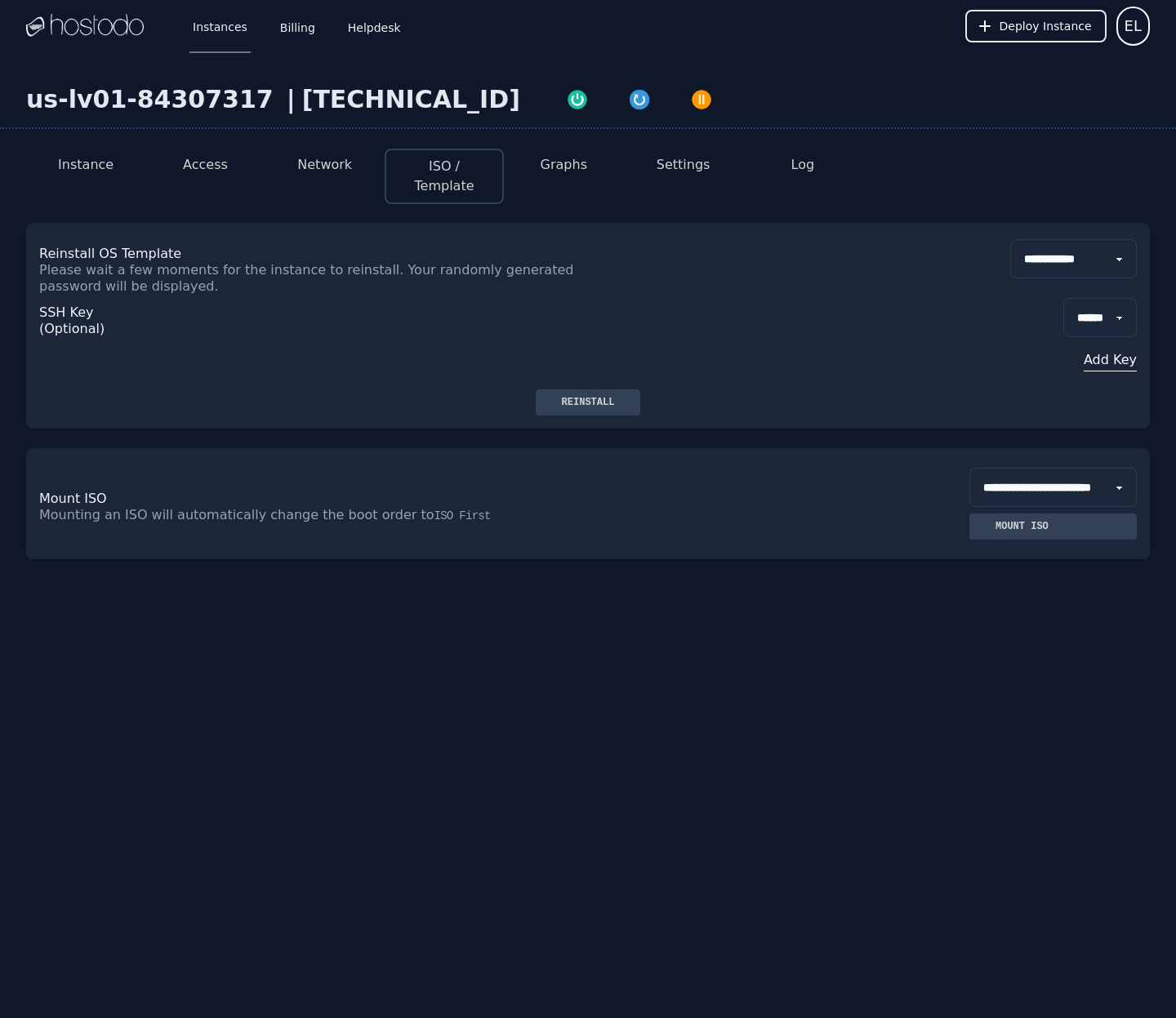
click at [97, 169] on button "Instance" at bounding box center [85, 165] width 55 height 20
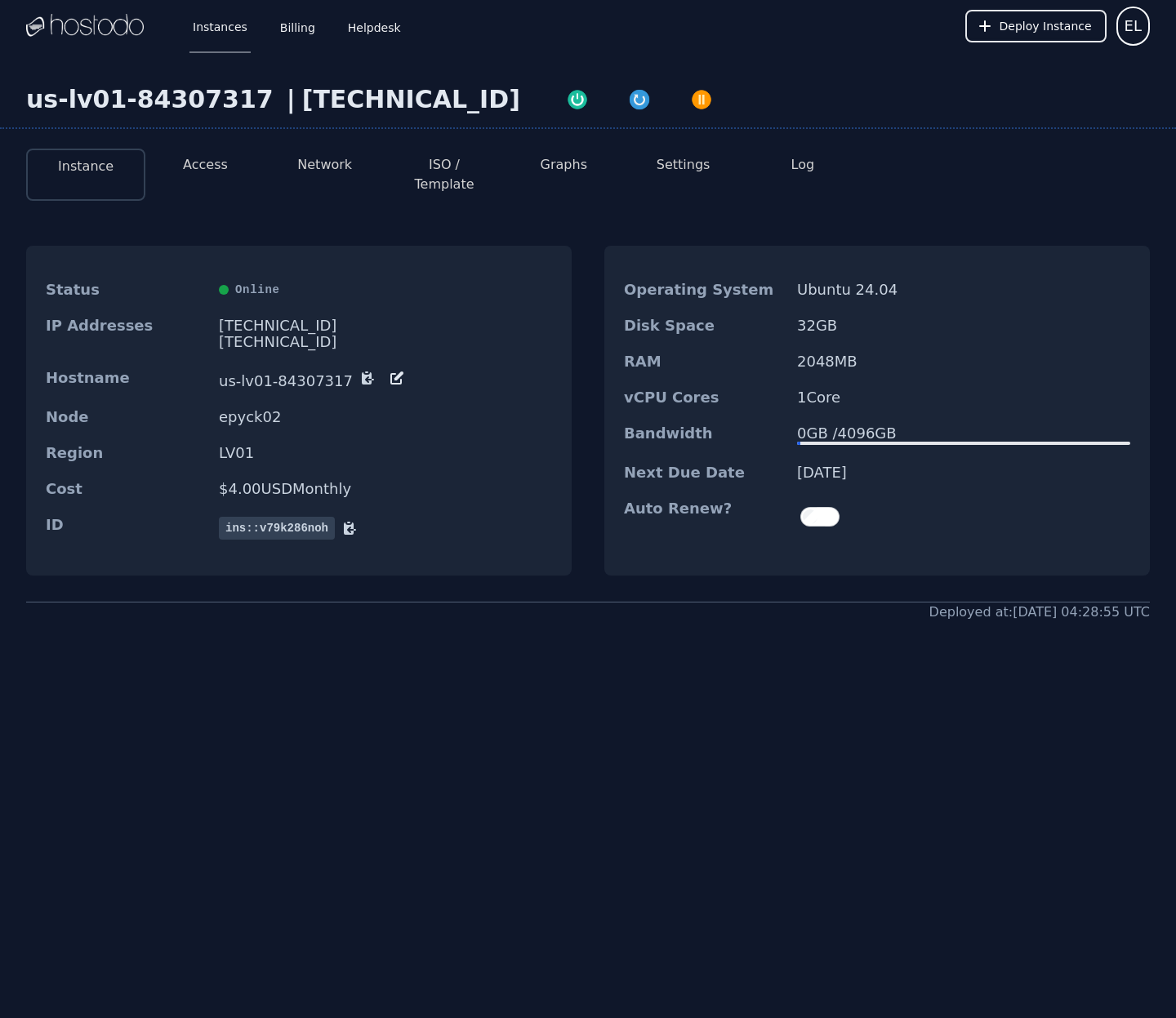
click at [216, 175] on li "Access" at bounding box center [205, 174] width 119 height 52
click at [216, 171] on button "Access" at bounding box center [205, 165] width 45 height 20
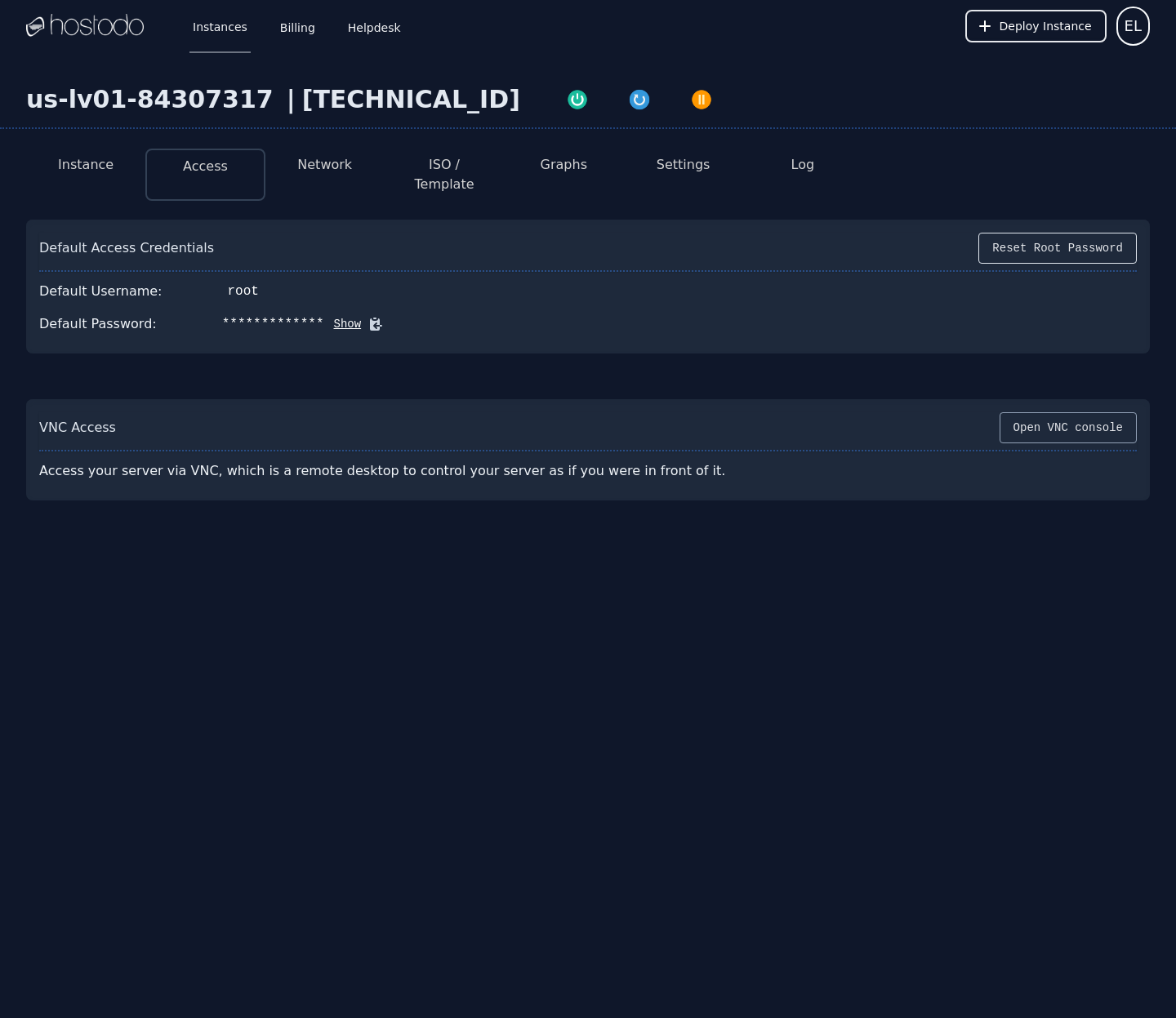
click at [1049, 415] on button "Open VNC console" at bounding box center [1068, 428] width 137 height 31
click at [336, 316] on button "Show" at bounding box center [343, 324] width 37 height 17
click at [393, 316] on icon at bounding box center [400, 324] width 17 height 17
click at [94, 102] on div "us-lv01-84307317" at bounding box center [153, 100] width 254 height 30
drag, startPoint x: 31, startPoint y: 102, endPoint x: 241, endPoint y: 99, distance: 210.0
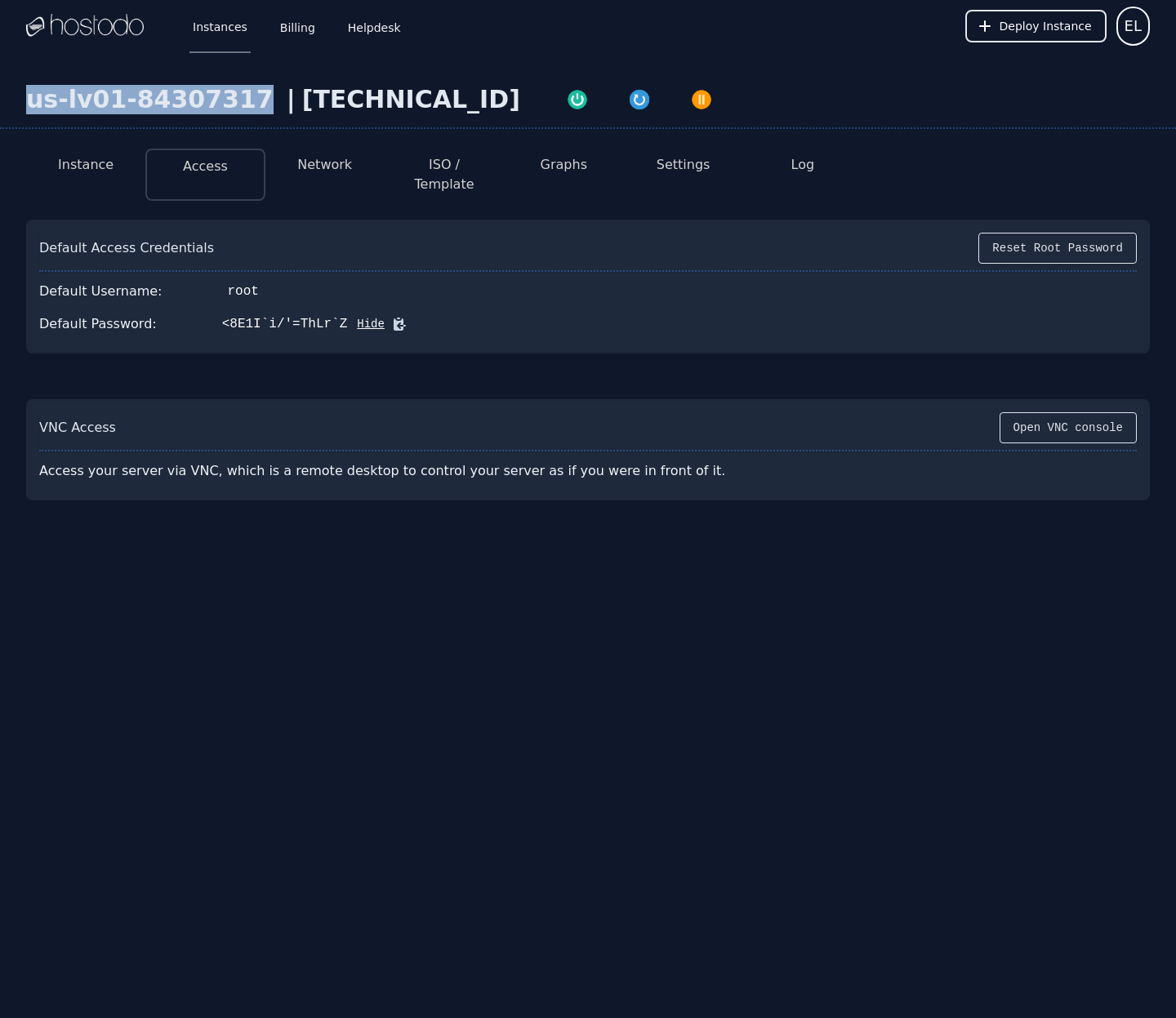
click at [241, 99] on div "us-lv01-84307317" at bounding box center [153, 100] width 254 height 30
copy div "us-lv01-84307317"
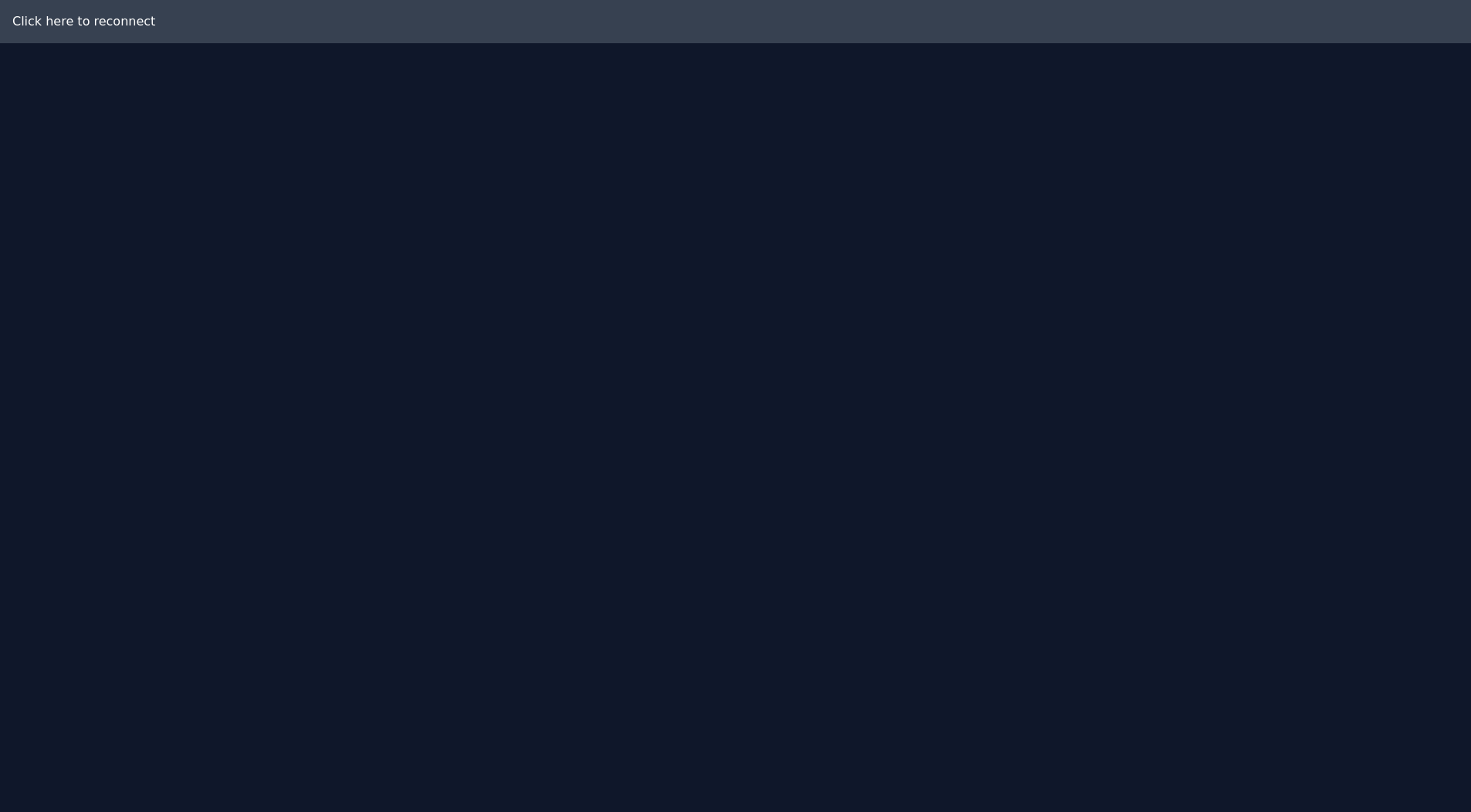
scroll to position [9, 0]
